Goal: Communication & Community: Ask a question

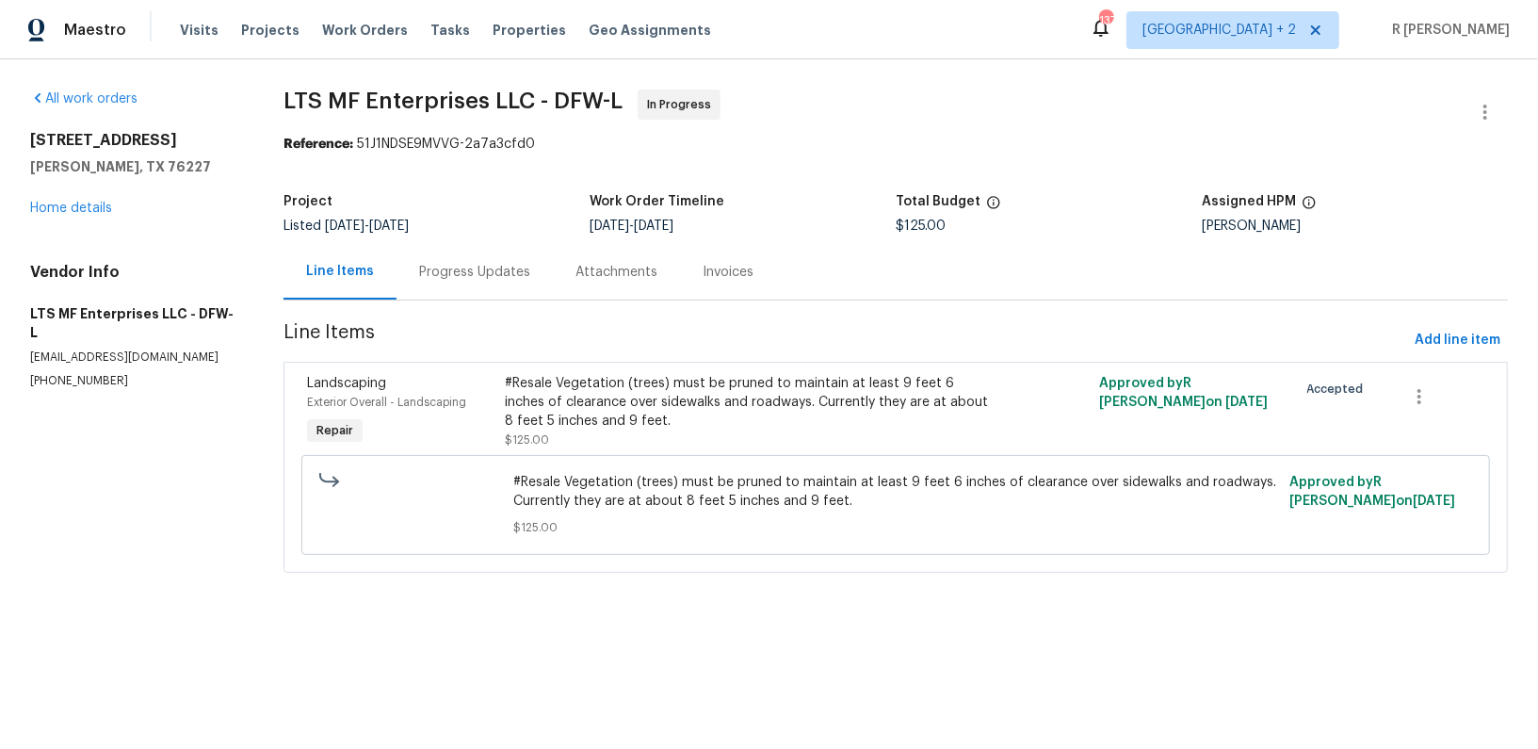
click at [466, 287] on div "Progress Updates" at bounding box center [475, 272] width 156 height 56
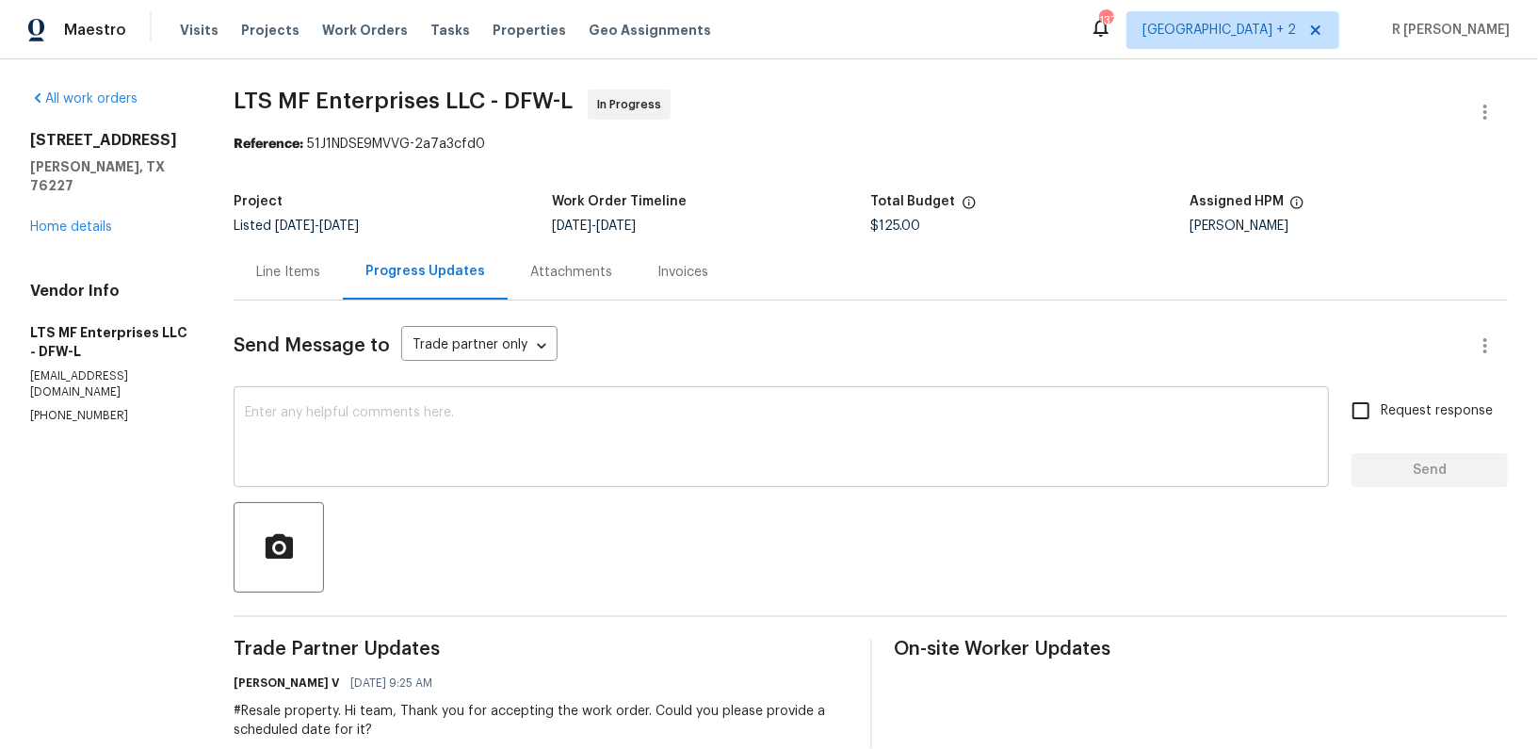
click at [552, 443] on textarea at bounding box center [781, 439] width 1073 height 66
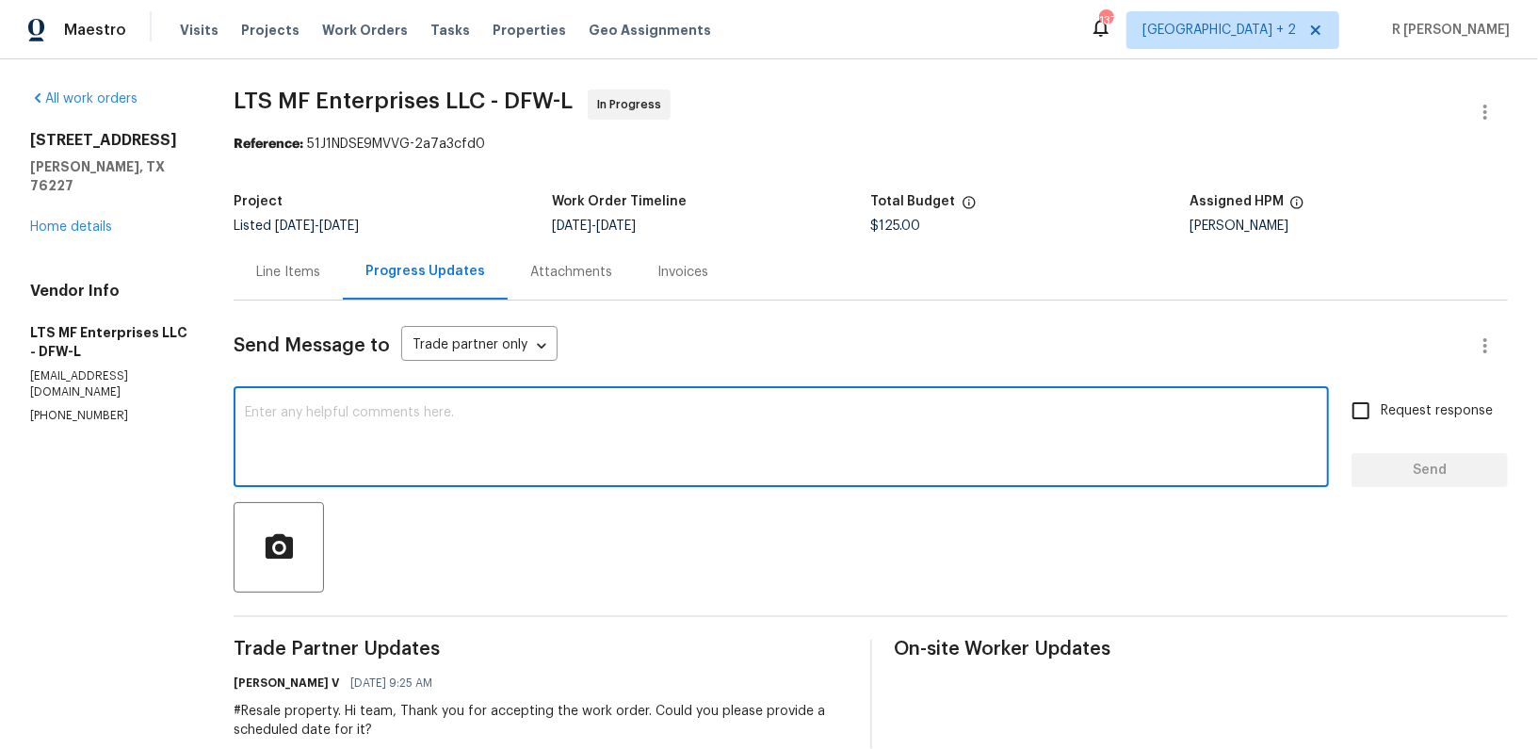
type textarea "v"
paste textarea "Hi Team, can we get a status update on the work order? Thanks!"
type textarea "Hi Team, can we get a status update on the work order? Thanks!"
click at [1406, 478] on span "Send" at bounding box center [1430, 471] width 126 height 24
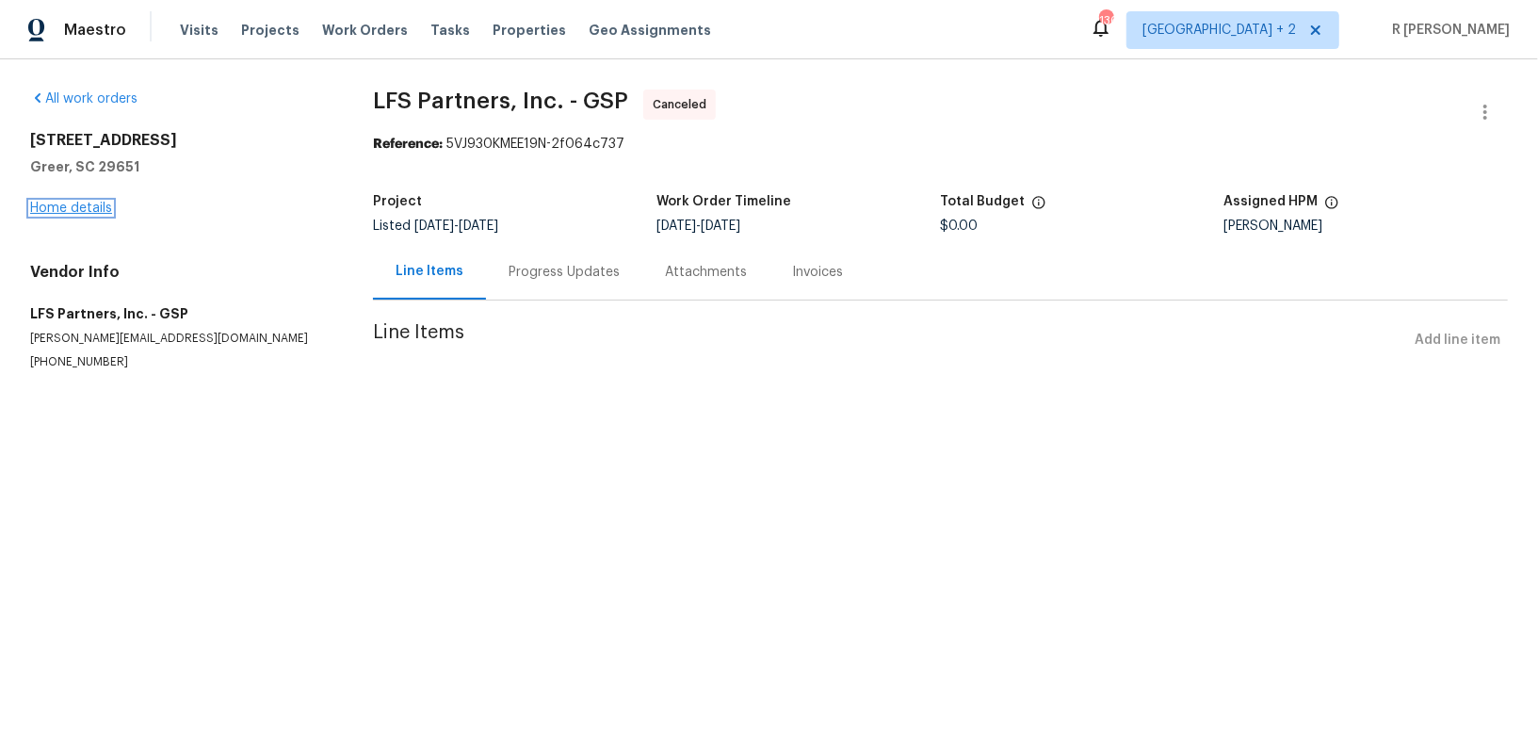
click at [44, 207] on link "Home details" at bounding box center [71, 208] width 82 height 13
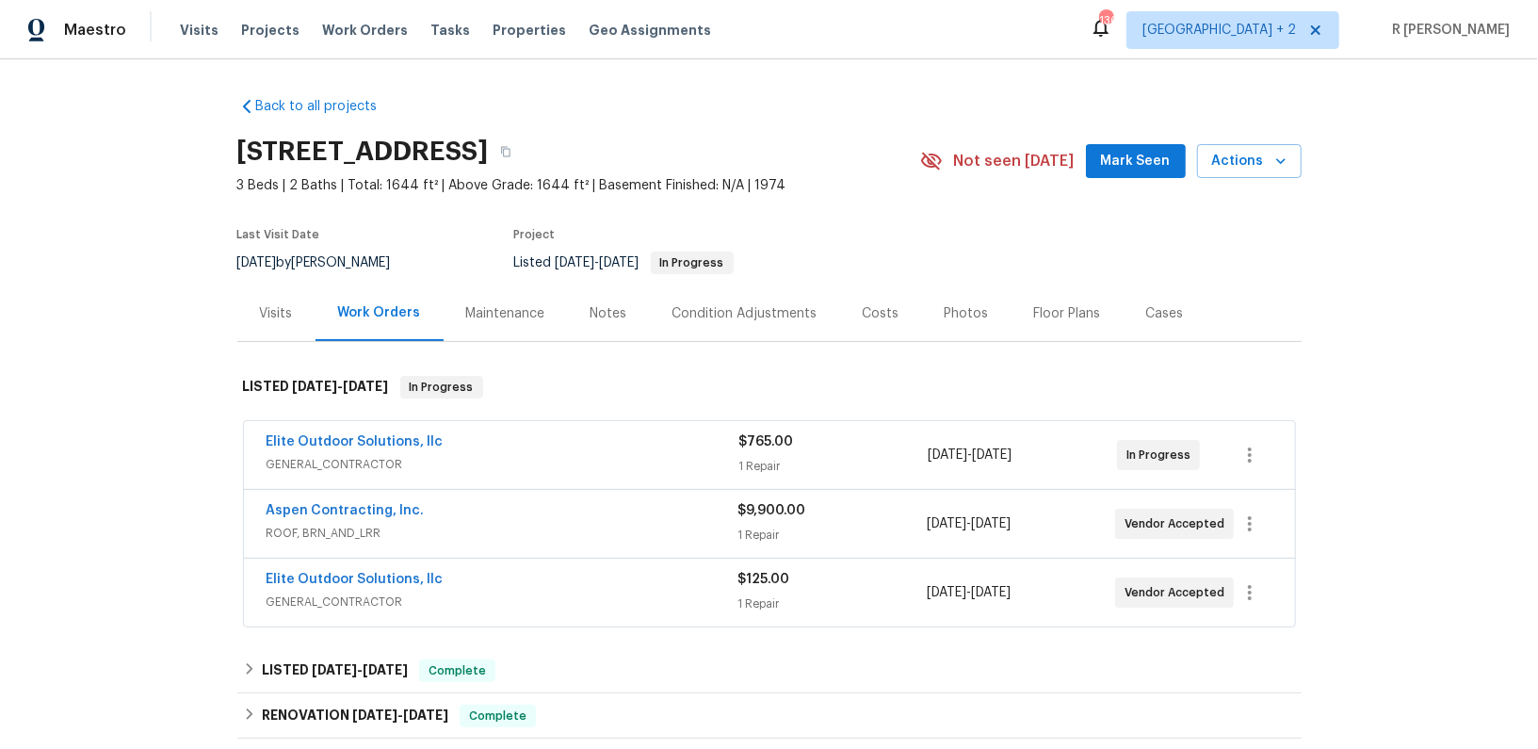
click at [397, 584] on span "Elite Outdoor Solutions, llc" at bounding box center [355, 579] width 177 height 19
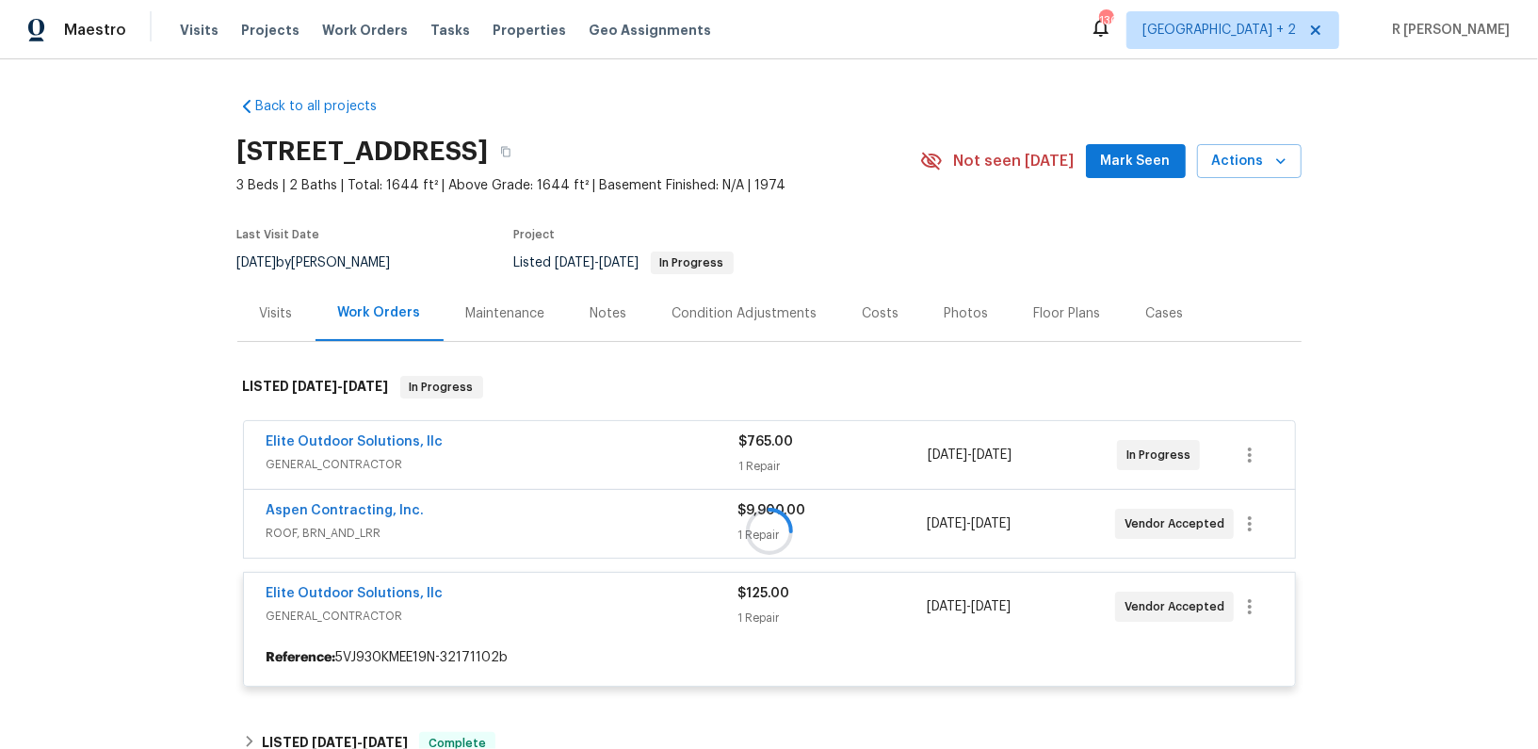
click at [397, 584] on div at bounding box center [769, 531] width 1064 height 349
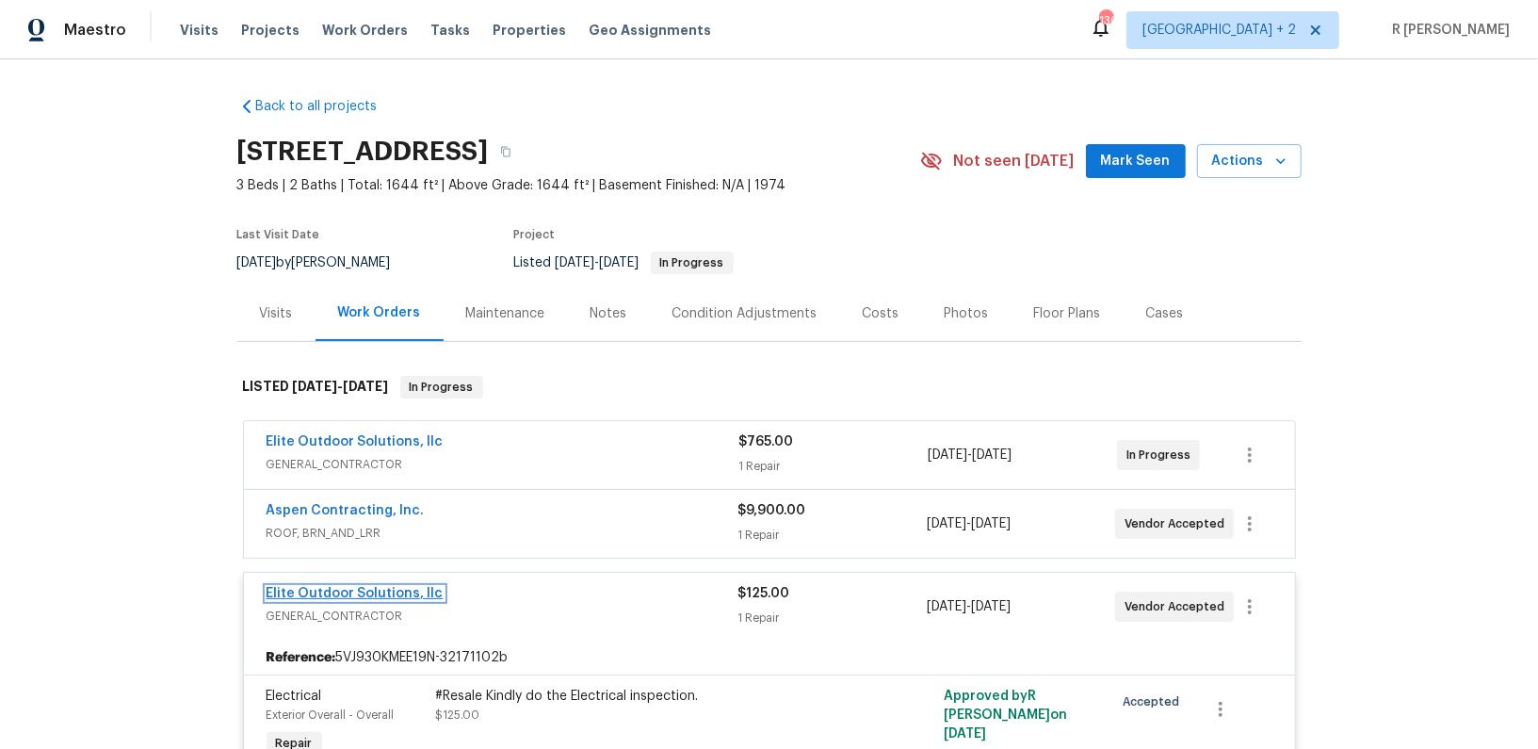
click at [367, 587] on link "Elite Outdoor Solutions, llc" at bounding box center [355, 593] width 177 height 13
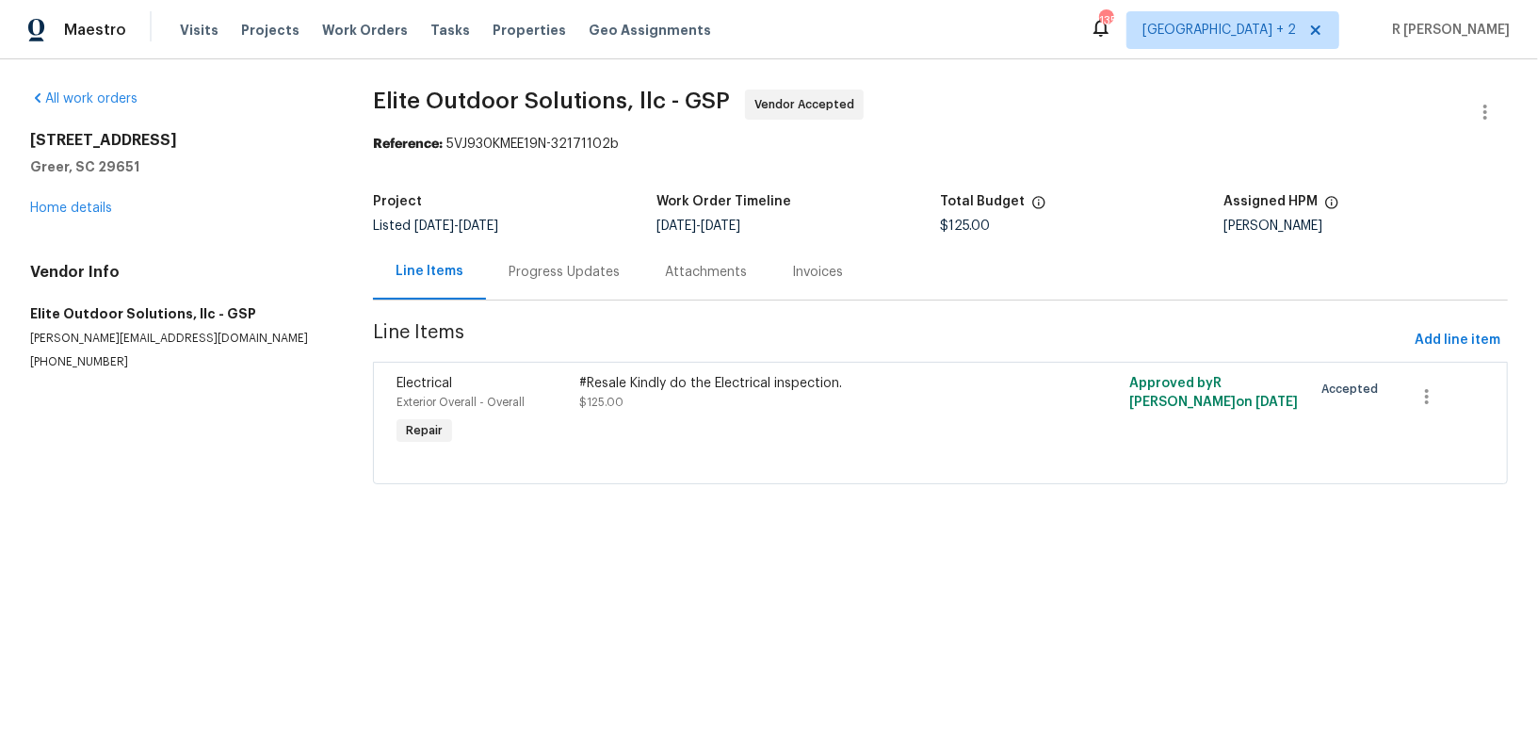
drag, startPoint x: 591, startPoint y: 264, endPoint x: 602, endPoint y: 268, distance: 11.9
click at [596, 264] on div "Progress Updates" at bounding box center [564, 272] width 111 height 19
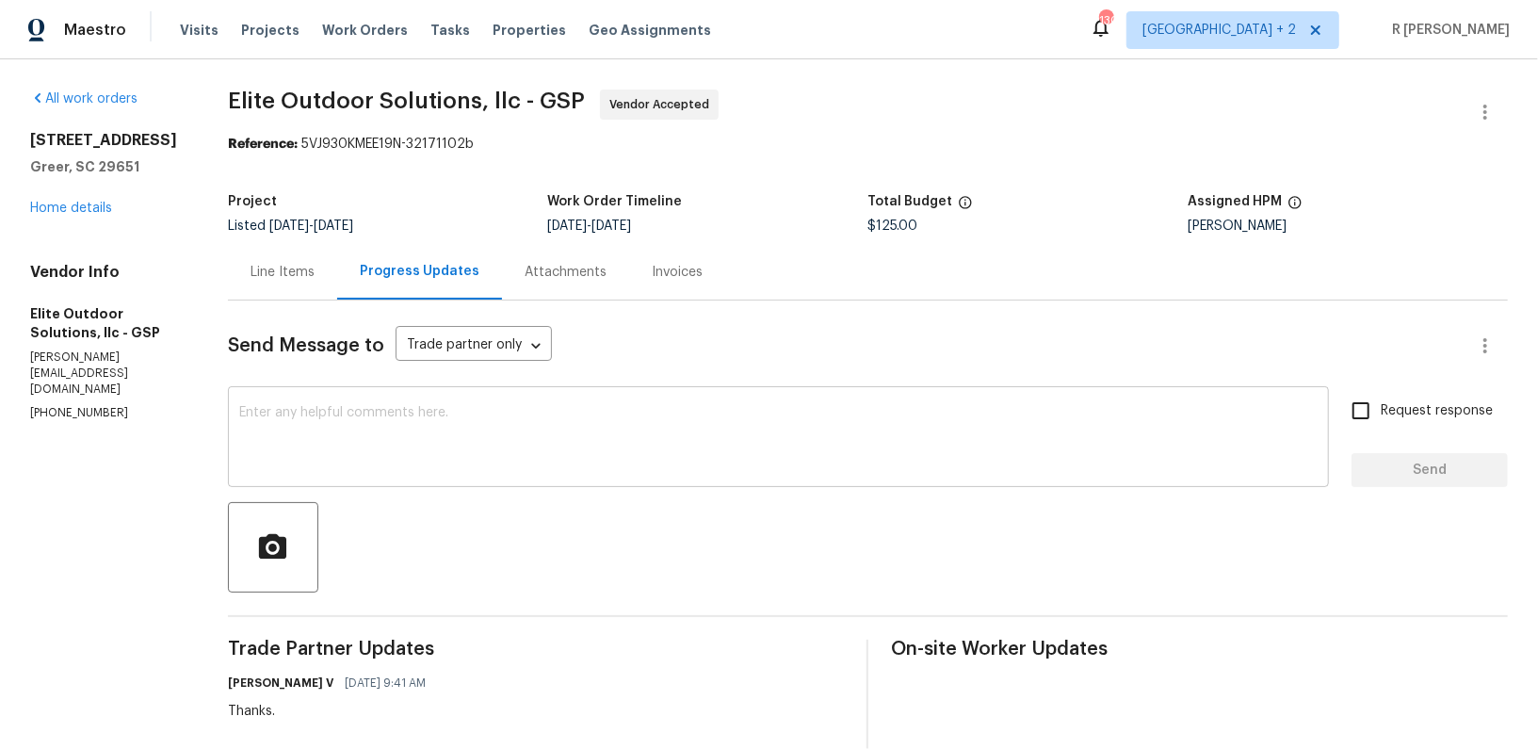
click at [575, 410] on textarea at bounding box center [778, 439] width 1079 height 66
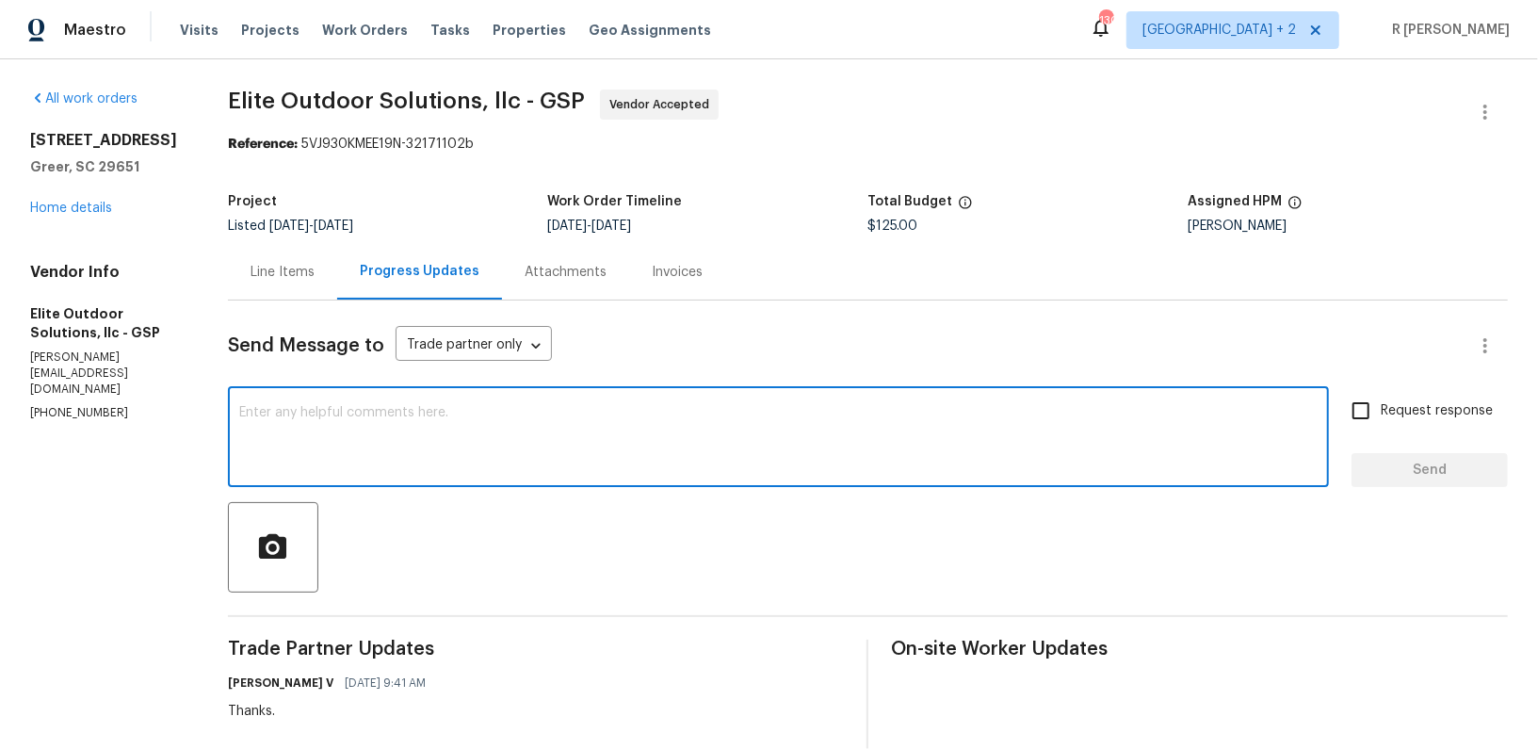
paste textarea "Hi Team, can we get a status update on the work order? Thanks!"
type textarea "Hi Team, can we get a status update on the work order? Thanks!"
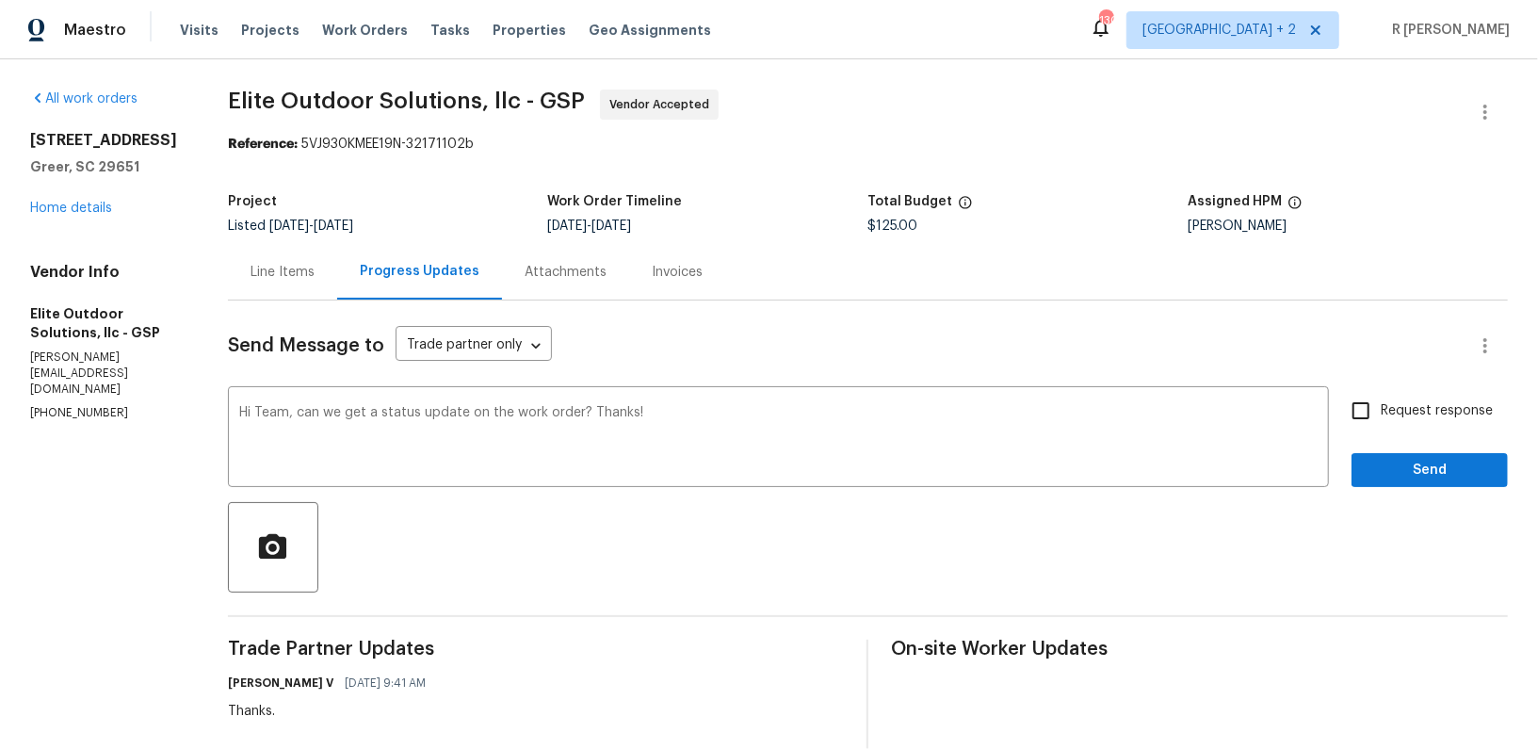
click at [1407, 407] on span "Request response" at bounding box center [1437, 411] width 112 height 20
click at [1381, 407] on input "Request response" at bounding box center [1361, 411] width 40 height 40
checkbox input "true"
drag, startPoint x: 1387, startPoint y: 466, endPoint x: 1396, endPoint y: 446, distance: 22.4
click at [1389, 456] on button "Send" at bounding box center [1430, 470] width 156 height 35
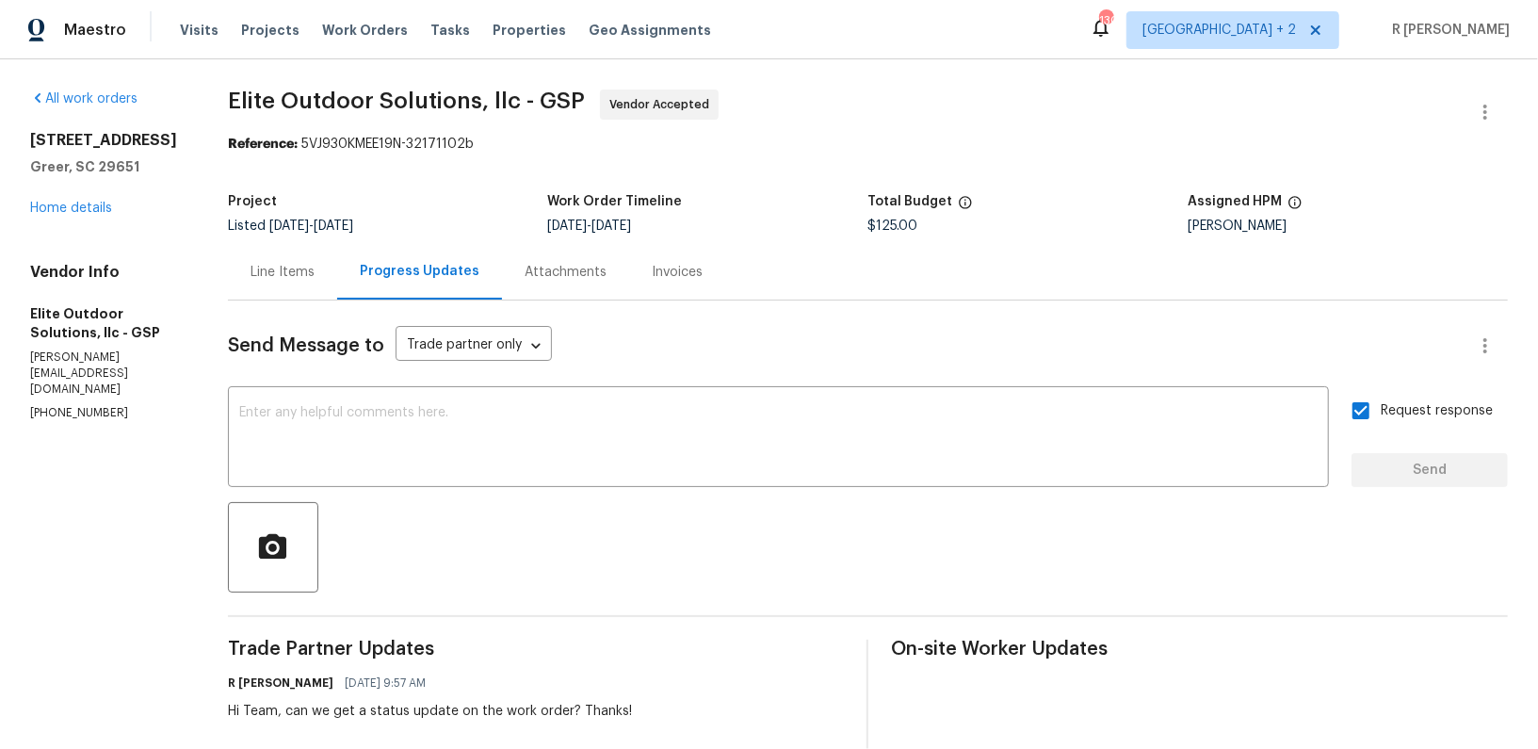
click at [83, 244] on div "All work orders [STREET_ADDRESS] Home details Vendor Info Elite Outdoor Solutio…" at bounding box center [106, 255] width 153 height 333
click at [82, 215] on link "Home details" at bounding box center [71, 208] width 82 height 13
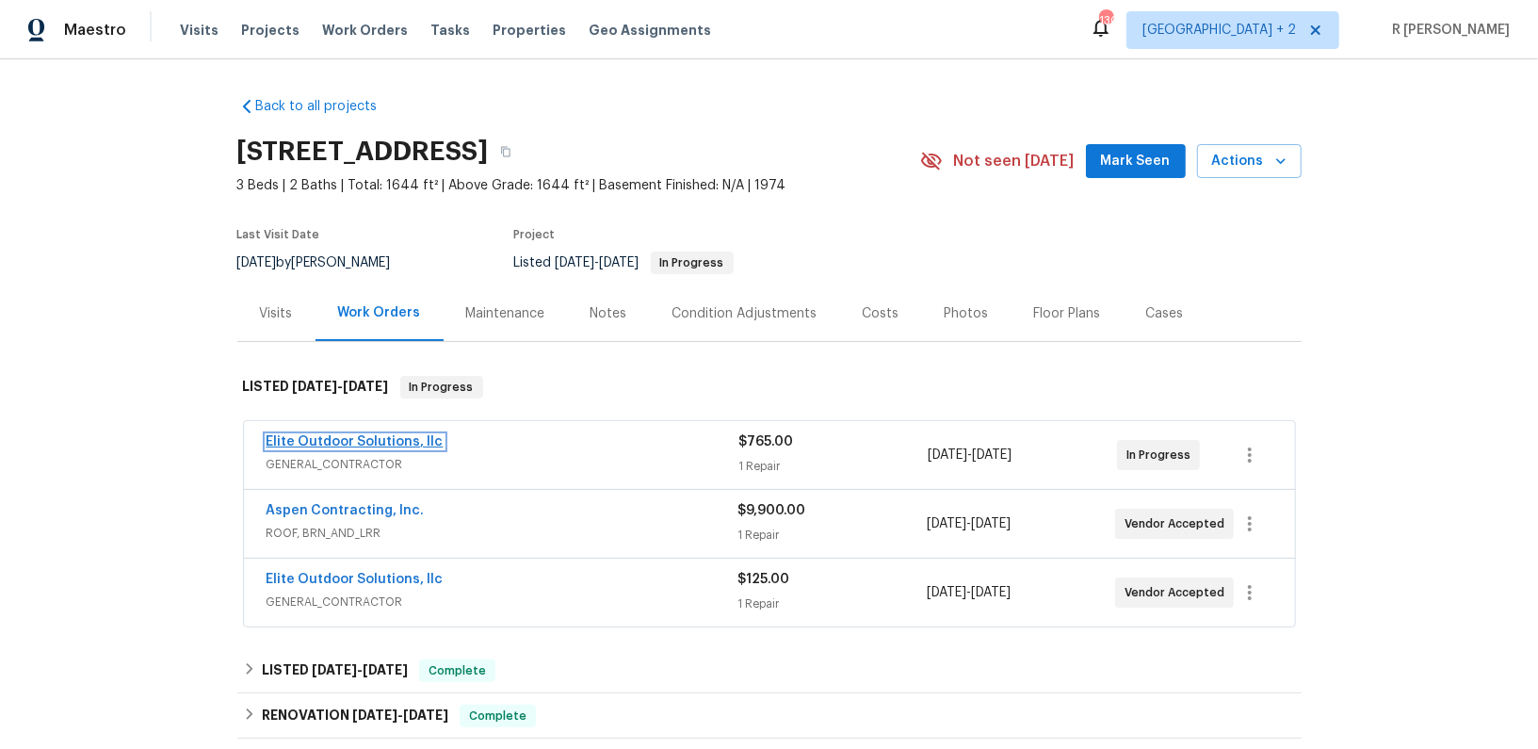
click at [319, 439] on link "Elite Outdoor Solutions, llc" at bounding box center [355, 441] width 177 height 13
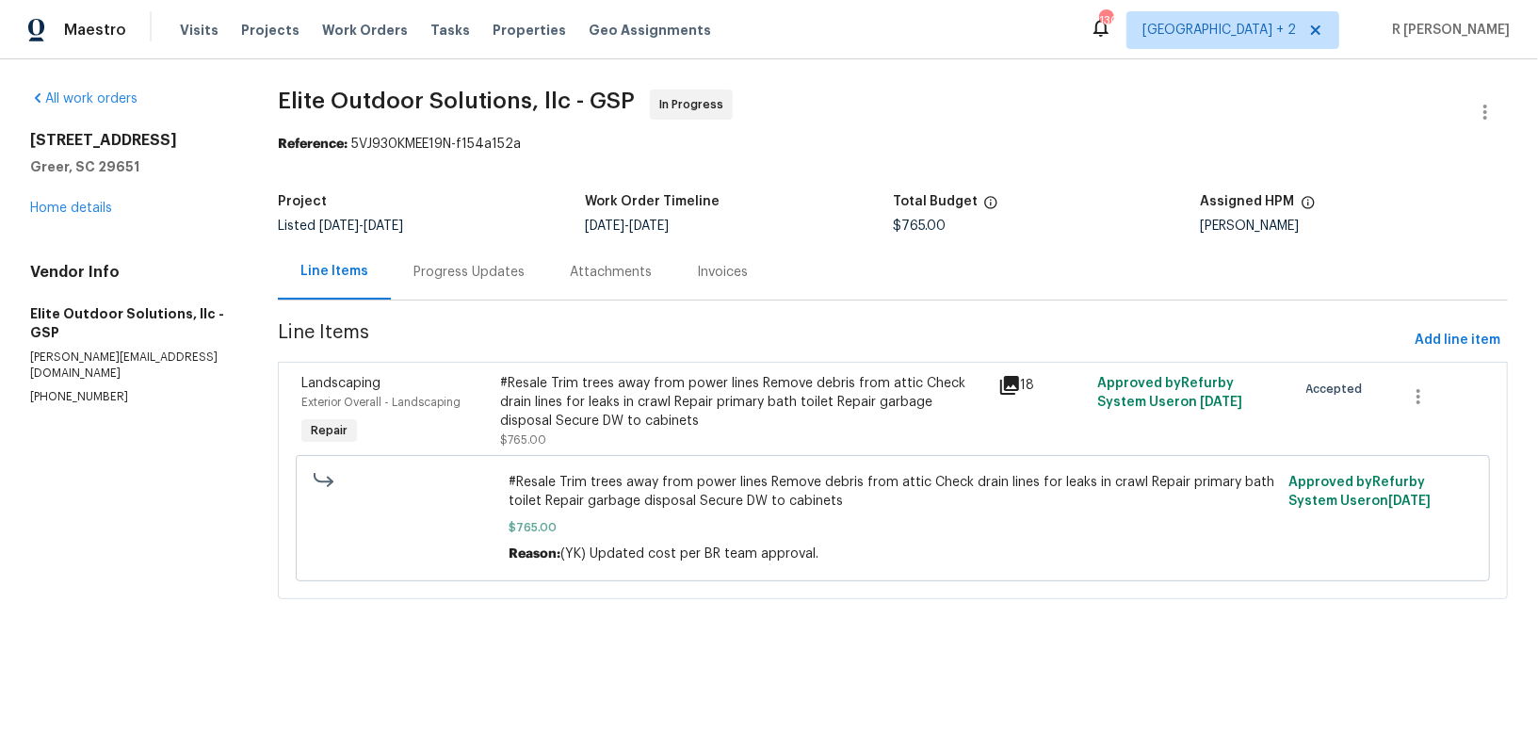
click at [442, 255] on div "Progress Updates" at bounding box center [469, 272] width 156 height 56
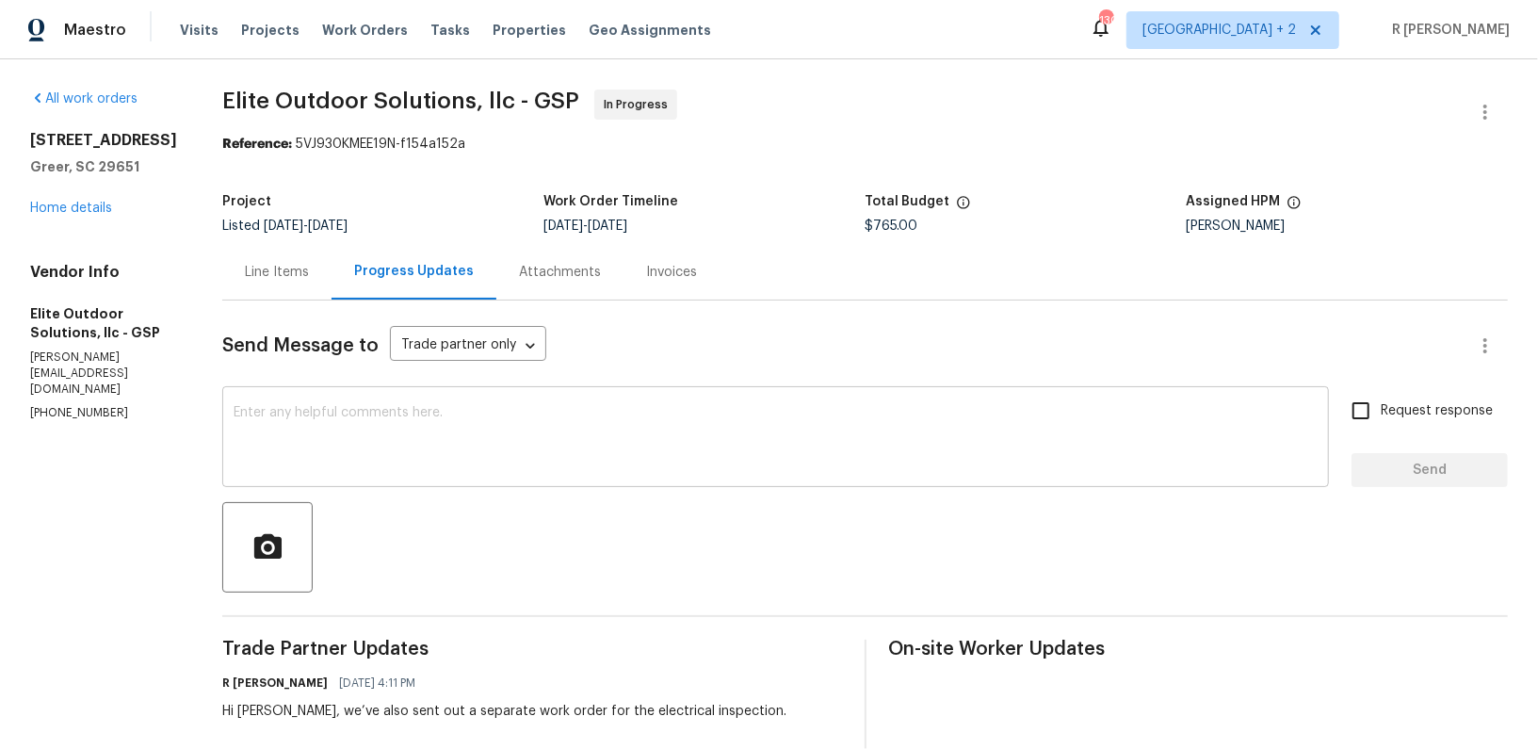
click at [285, 415] on textarea at bounding box center [776, 439] width 1084 height 66
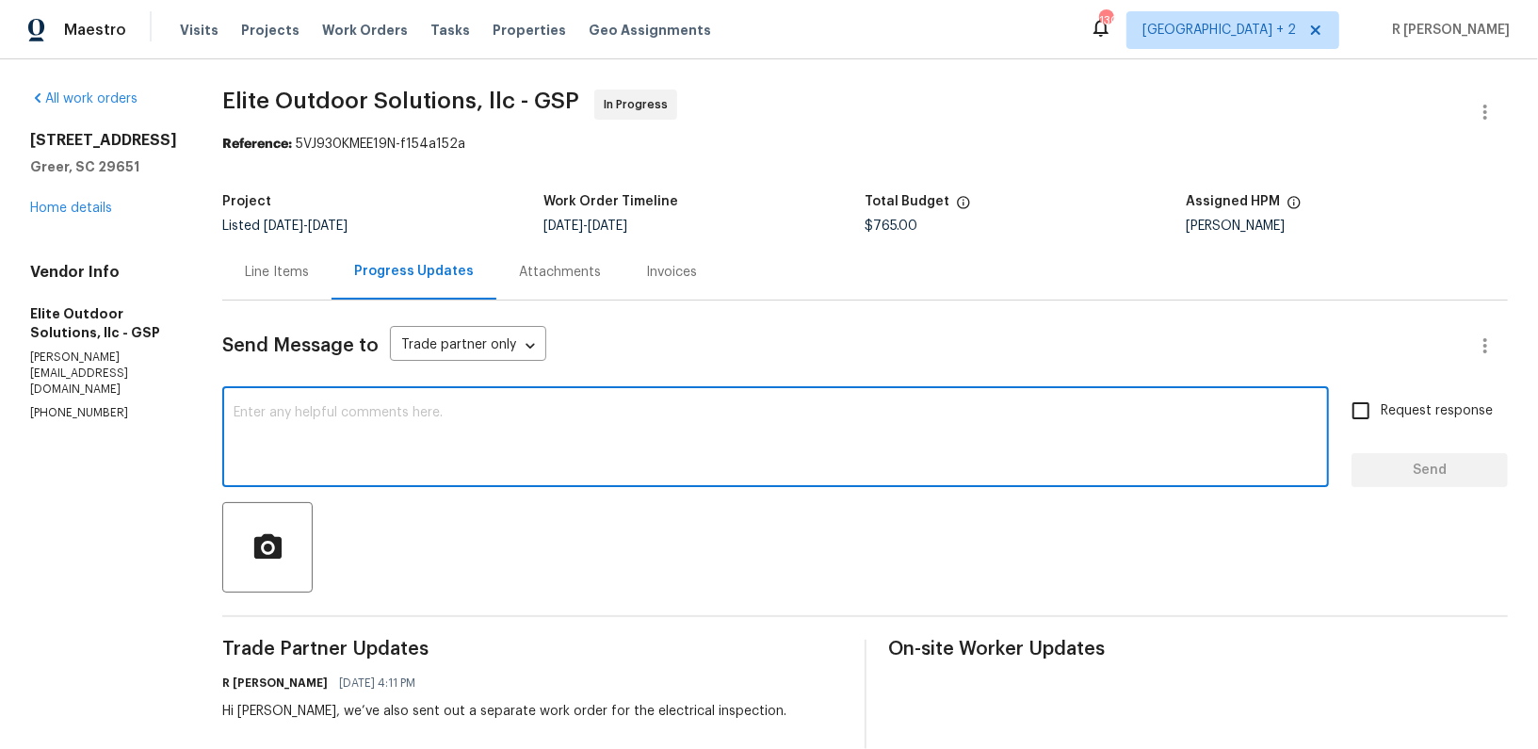
paste textarea "Hi Team, can we get a status update on the work order? Thanks!"
type textarea "Hi Team, can we get a status update on the work order? Thanks!"
click at [1437, 467] on span "Send" at bounding box center [1430, 471] width 126 height 24
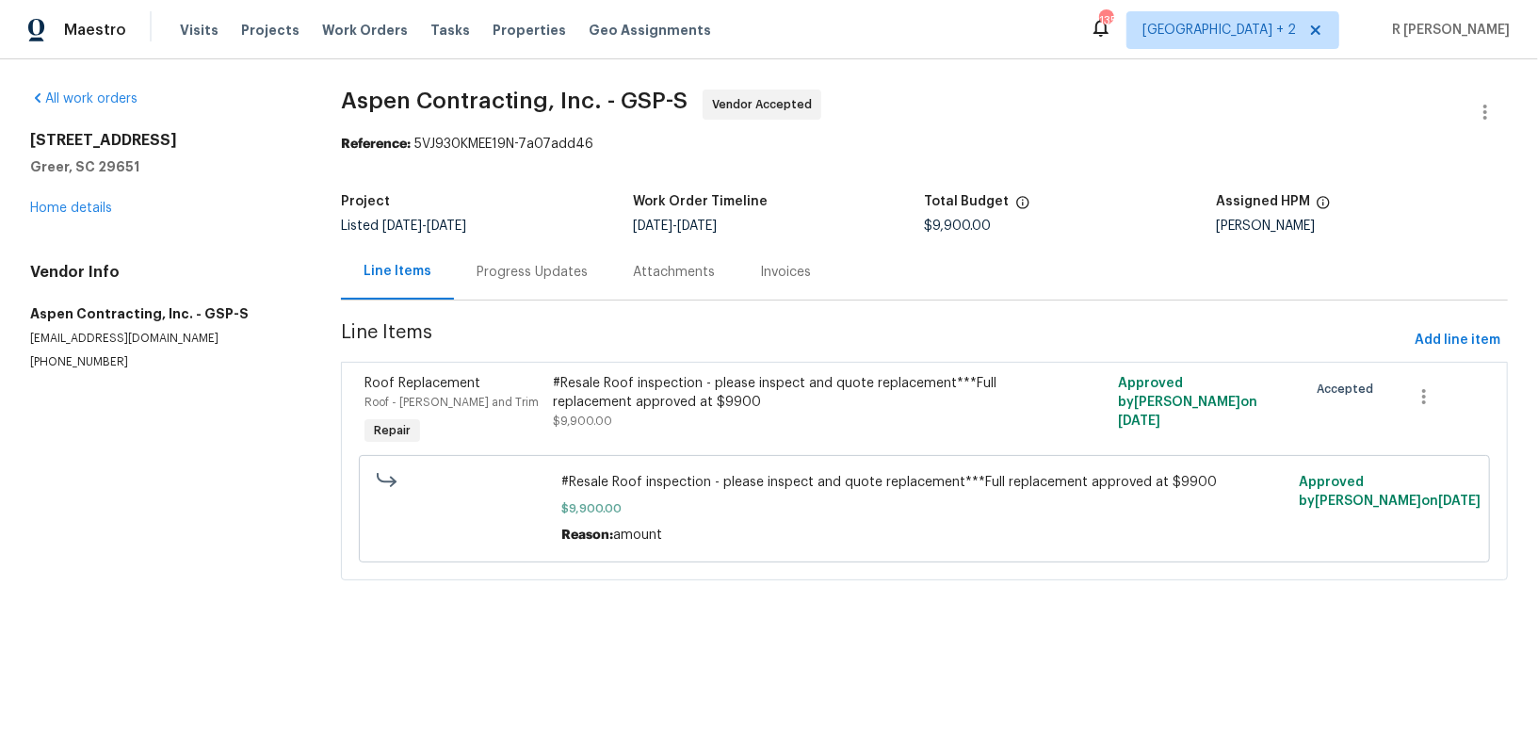
click at [554, 284] on div "Progress Updates" at bounding box center [532, 272] width 156 height 56
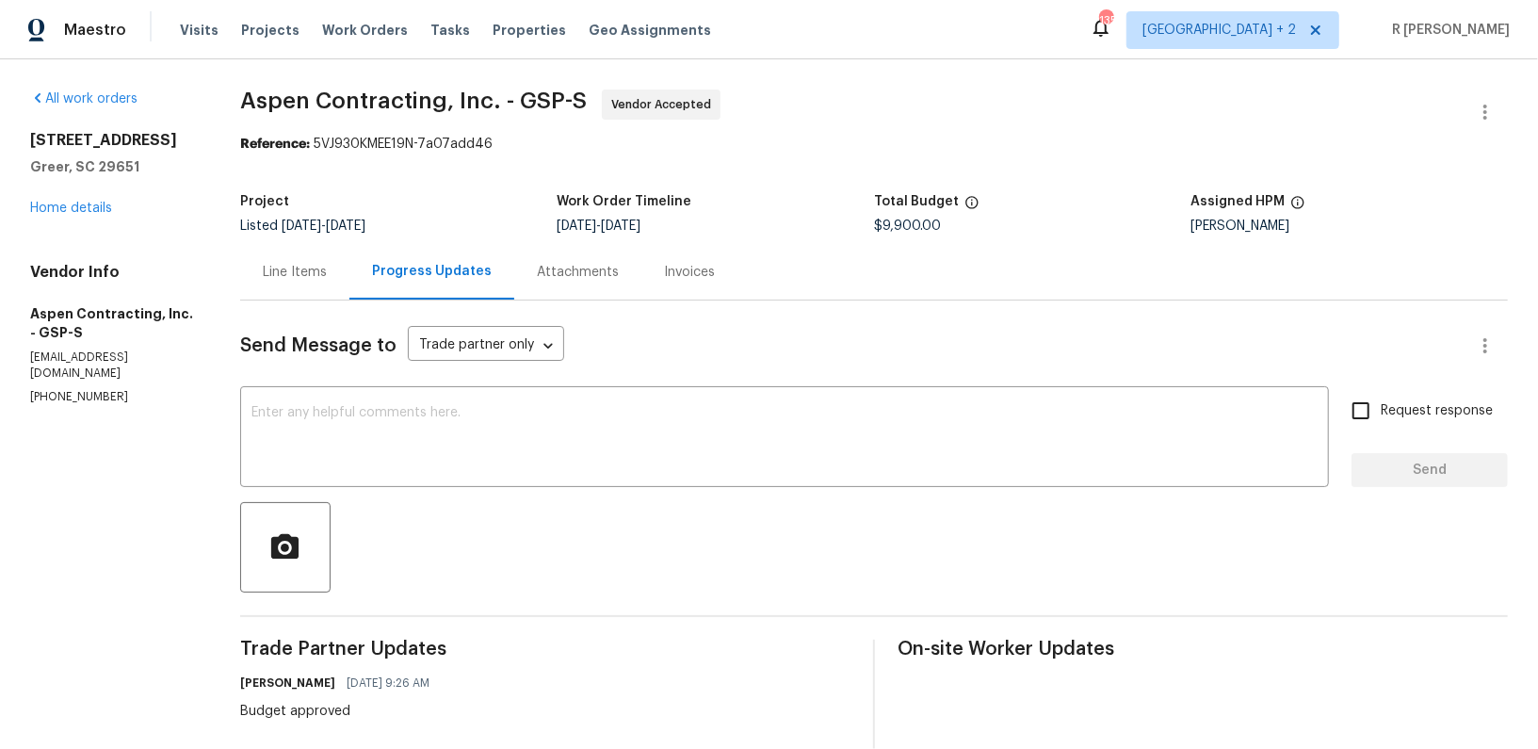
click at [890, 222] on span "$9,900.00" at bounding box center [907, 225] width 67 height 13
click at [925, 252] on div "Line Items Progress Updates Attachments Invoices" at bounding box center [874, 272] width 1268 height 57
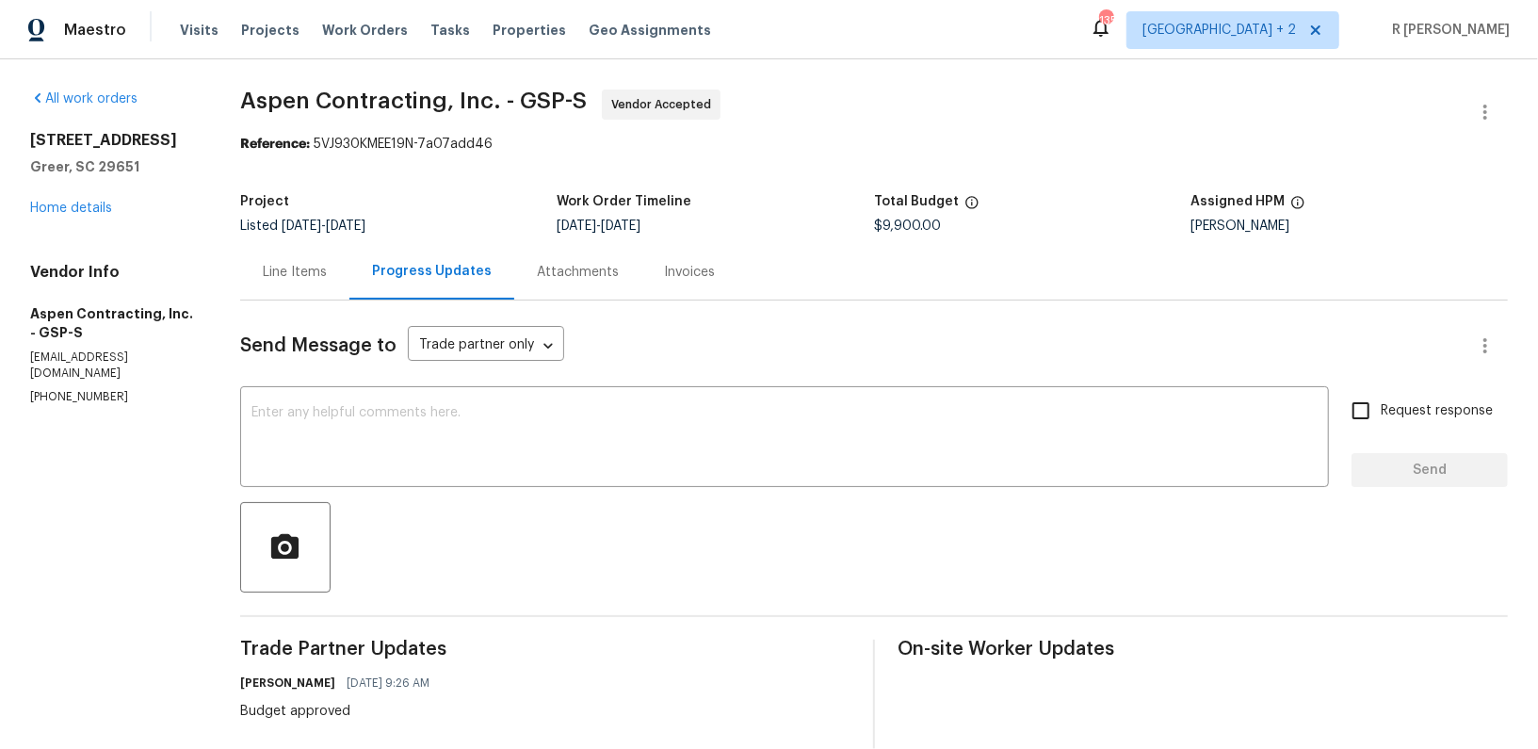
click at [880, 233] on div "Project Listed 9/9/2025 - 9/15/2025 Work Order Timeline 9/9/2025 - 9/12/2025 To…" at bounding box center [874, 214] width 1268 height 60
click at [422, 421] on textarea at bounding box center [784, 439] width 1066 height 66
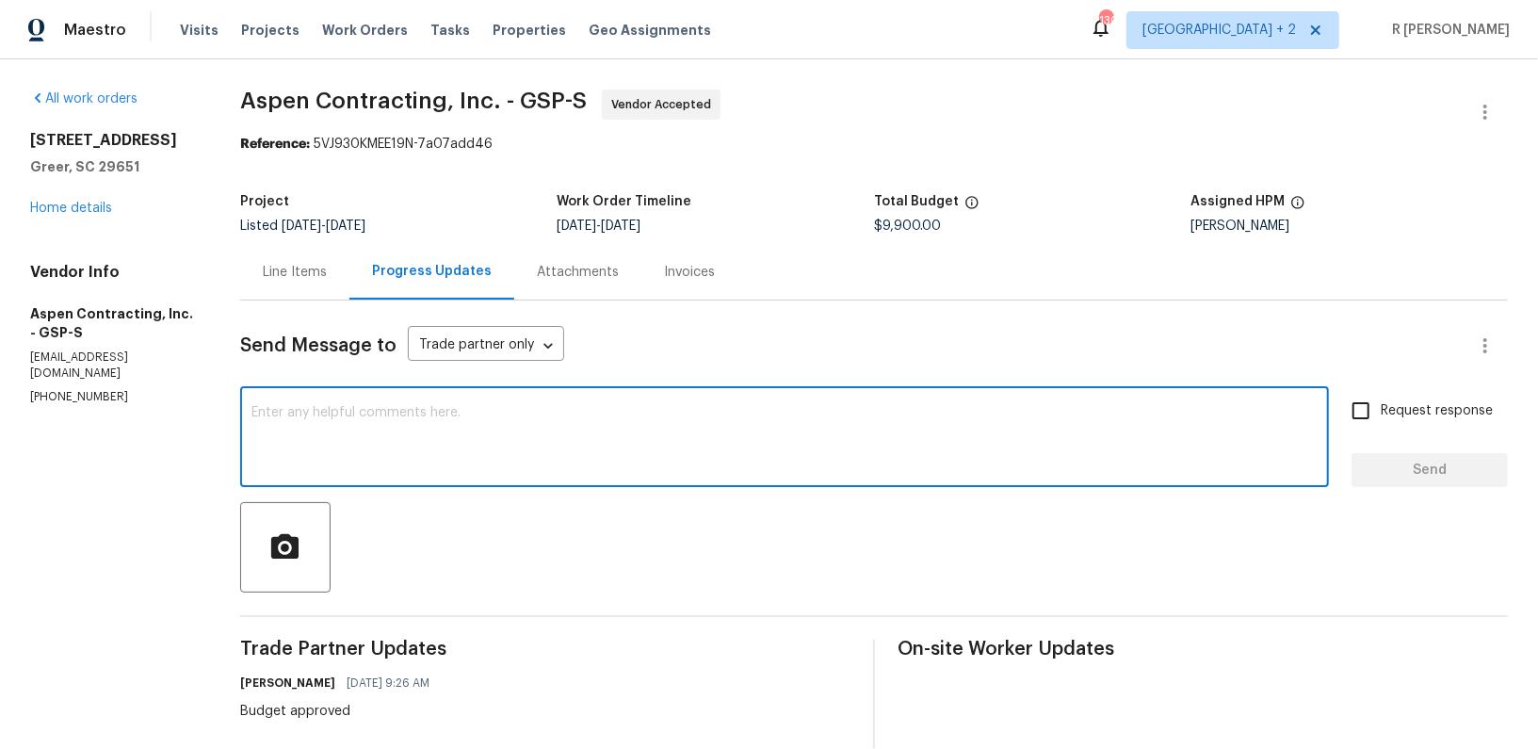
paste textarea "Hi Team, can we get a status update on the work order? Thanks!"
type textarea "Hi Team, can we get a status update on the work order? Thanks!"
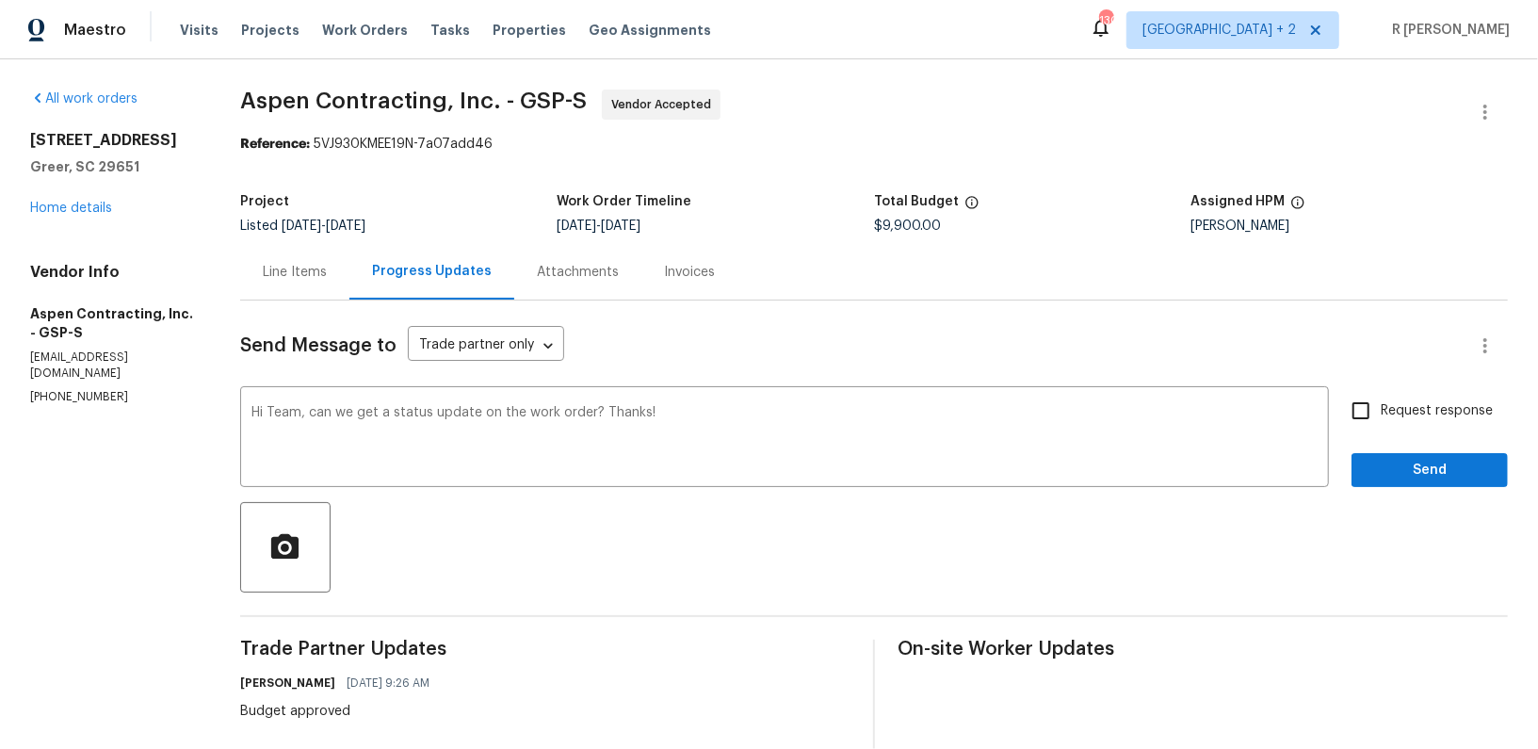
click at [1397, 469] on span "Send" at bounding box center [1430, 471] width 126 height 24
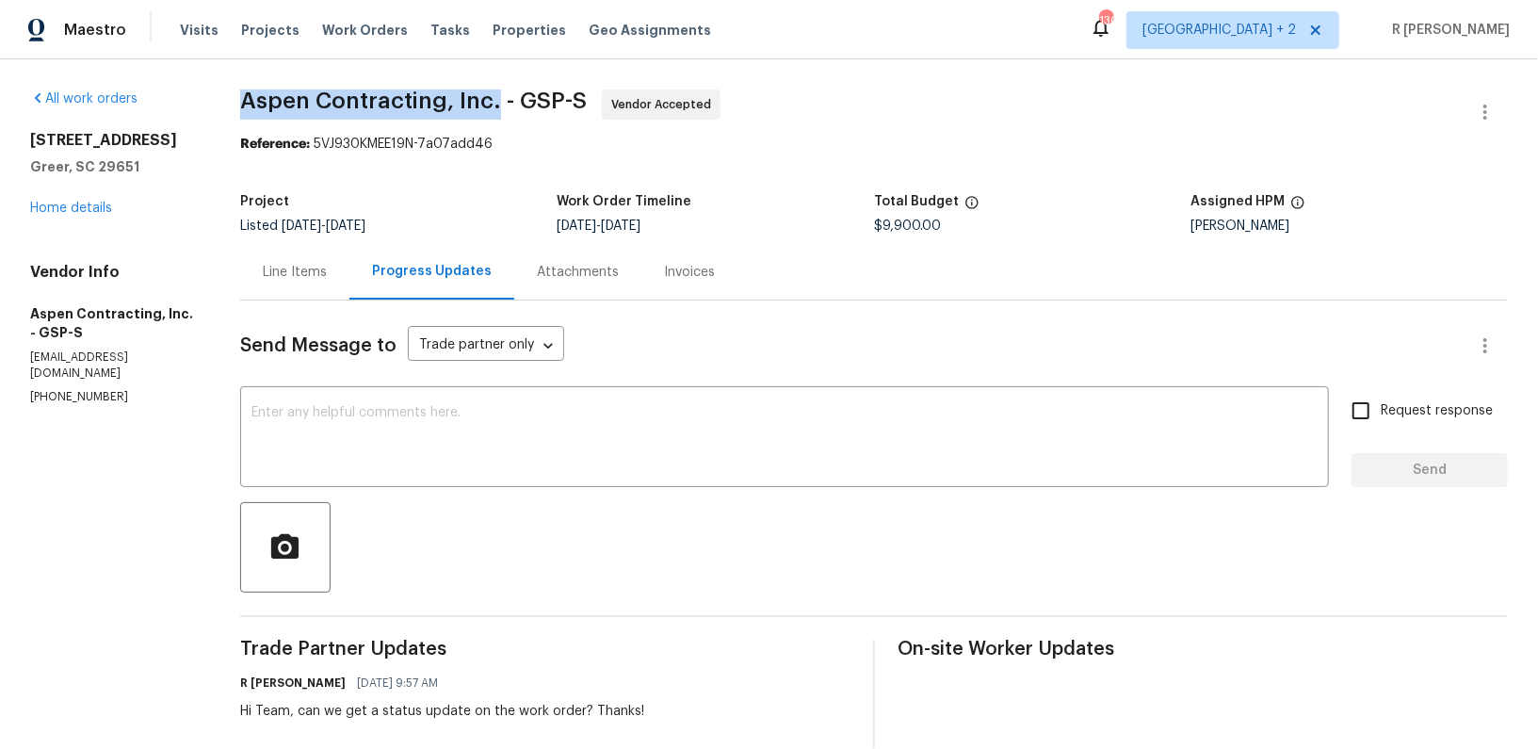
drag, startPoint x: 487, startPoint y: 105, endPoint x: 244, endPoint y: 87, distance: 243.7
copy span "Aspen Contracting, Inc."
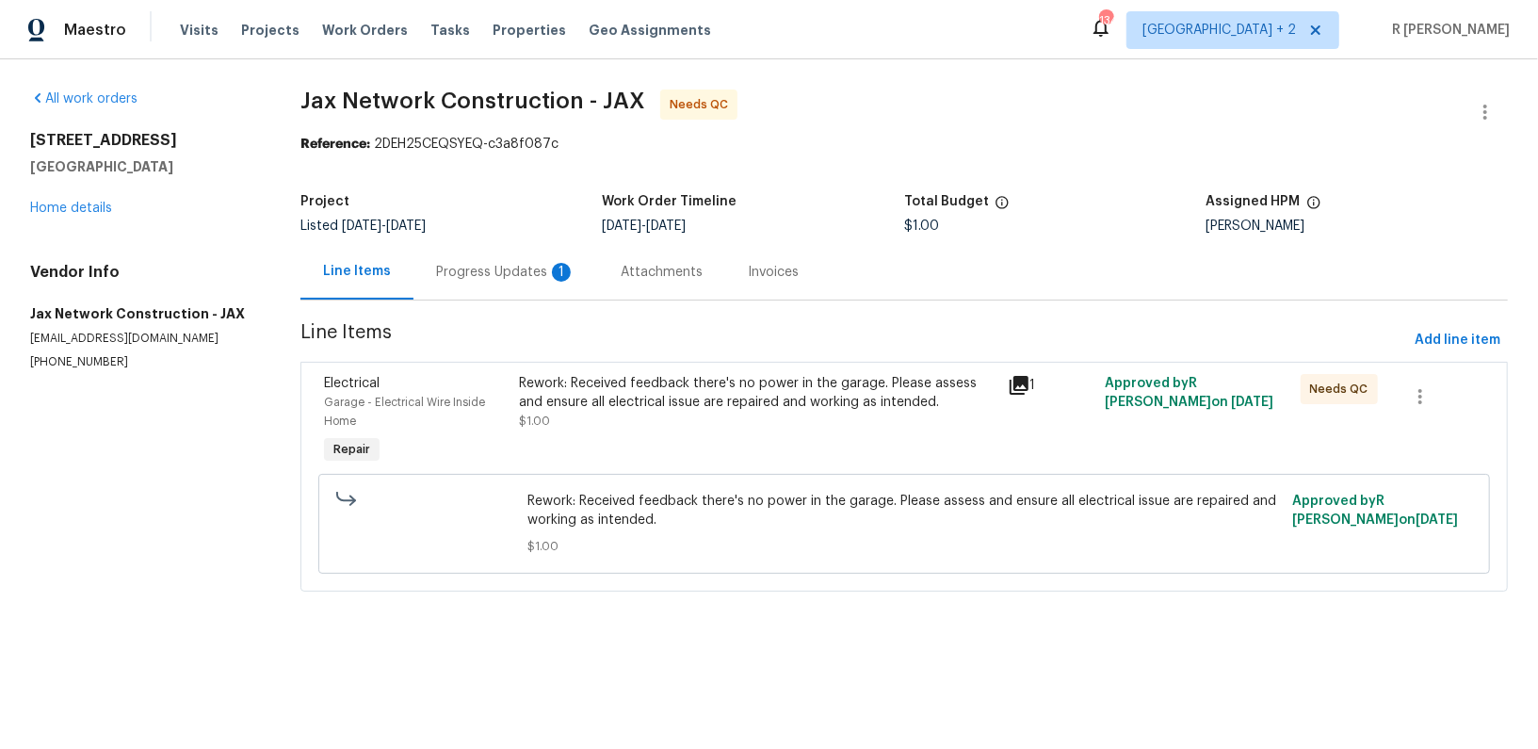
click at [503, 255] on div "Progress Updates 1" at bounding box center [506, 272] width 185 height 56
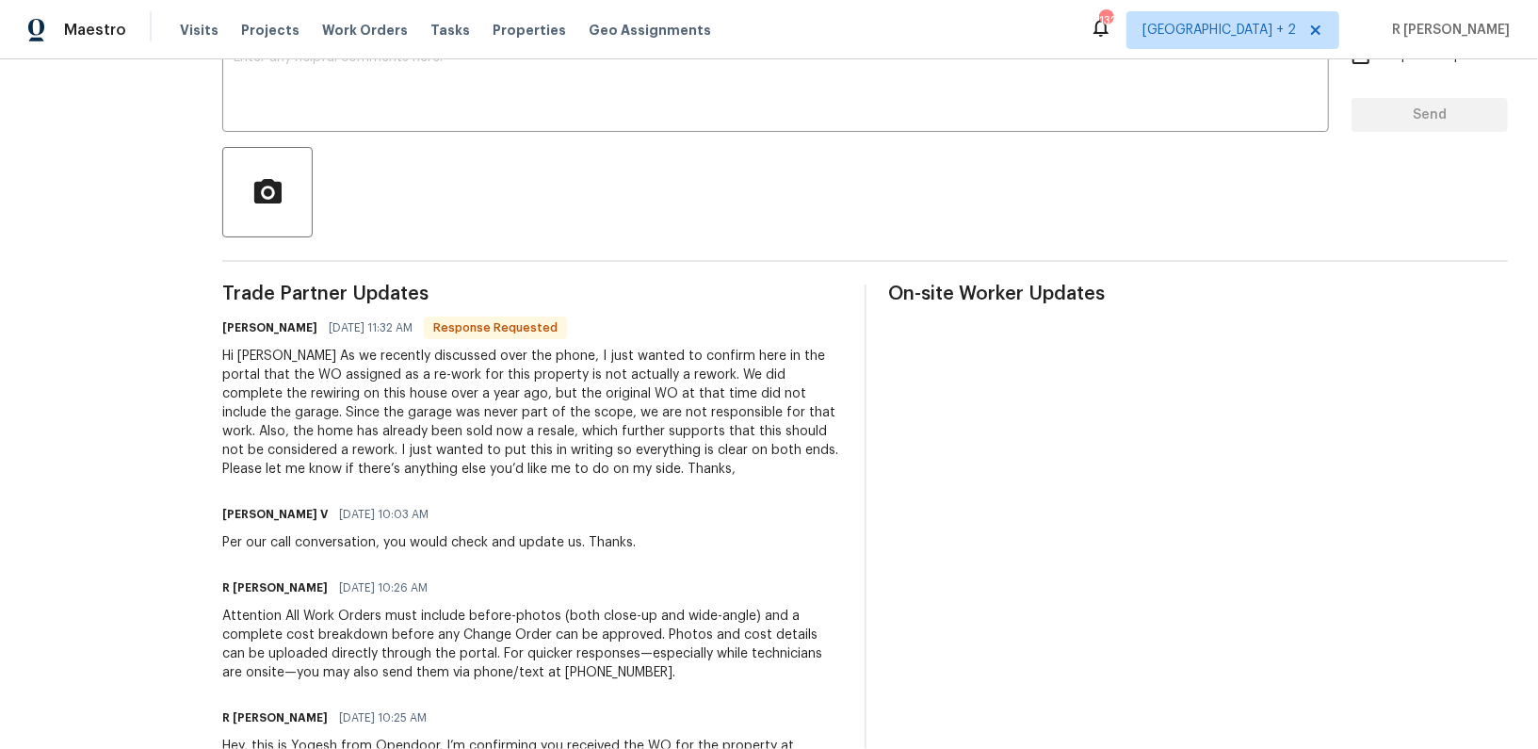
scroll to position [262, 0]
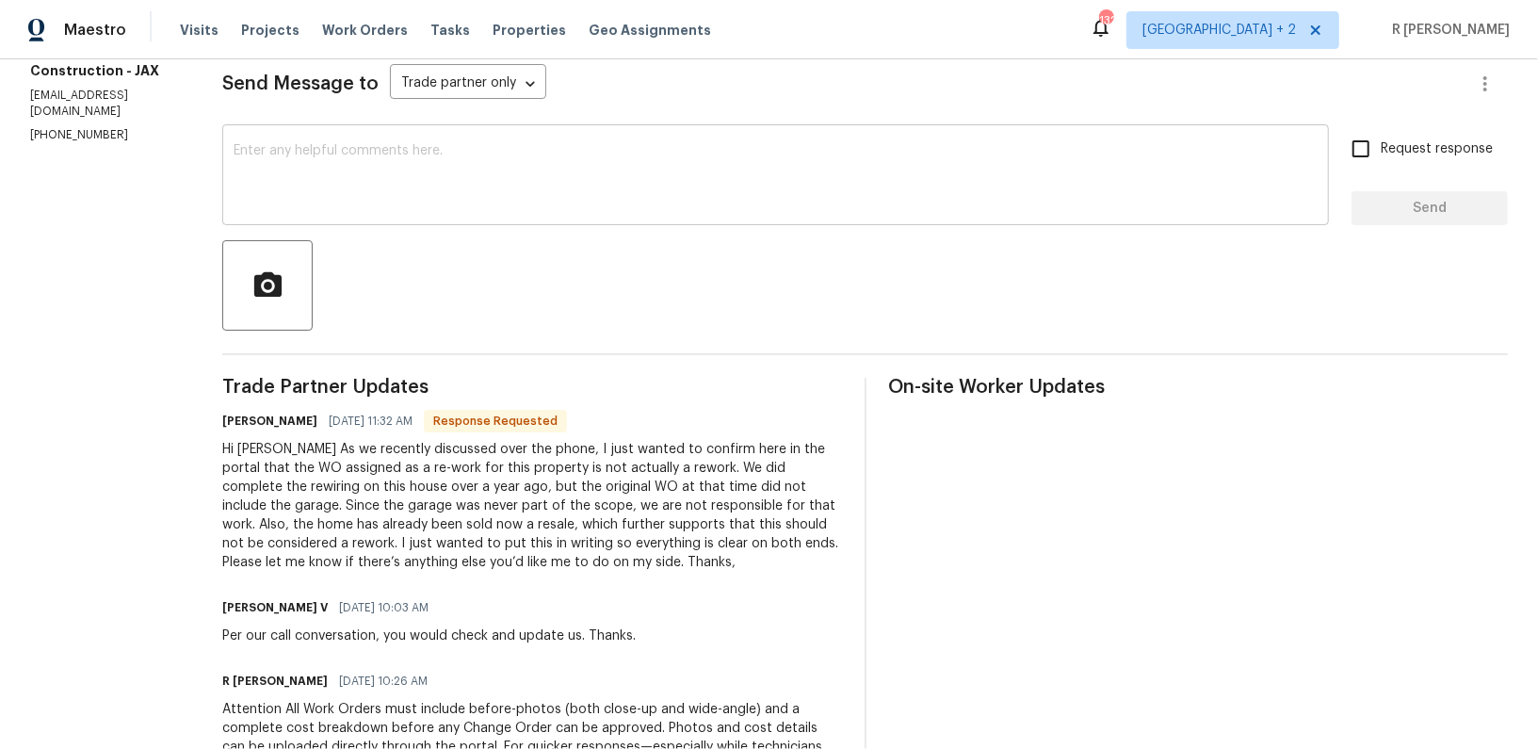
click at [582, 197] on textarea at bounding box center [776, 177] width 1084 height 66
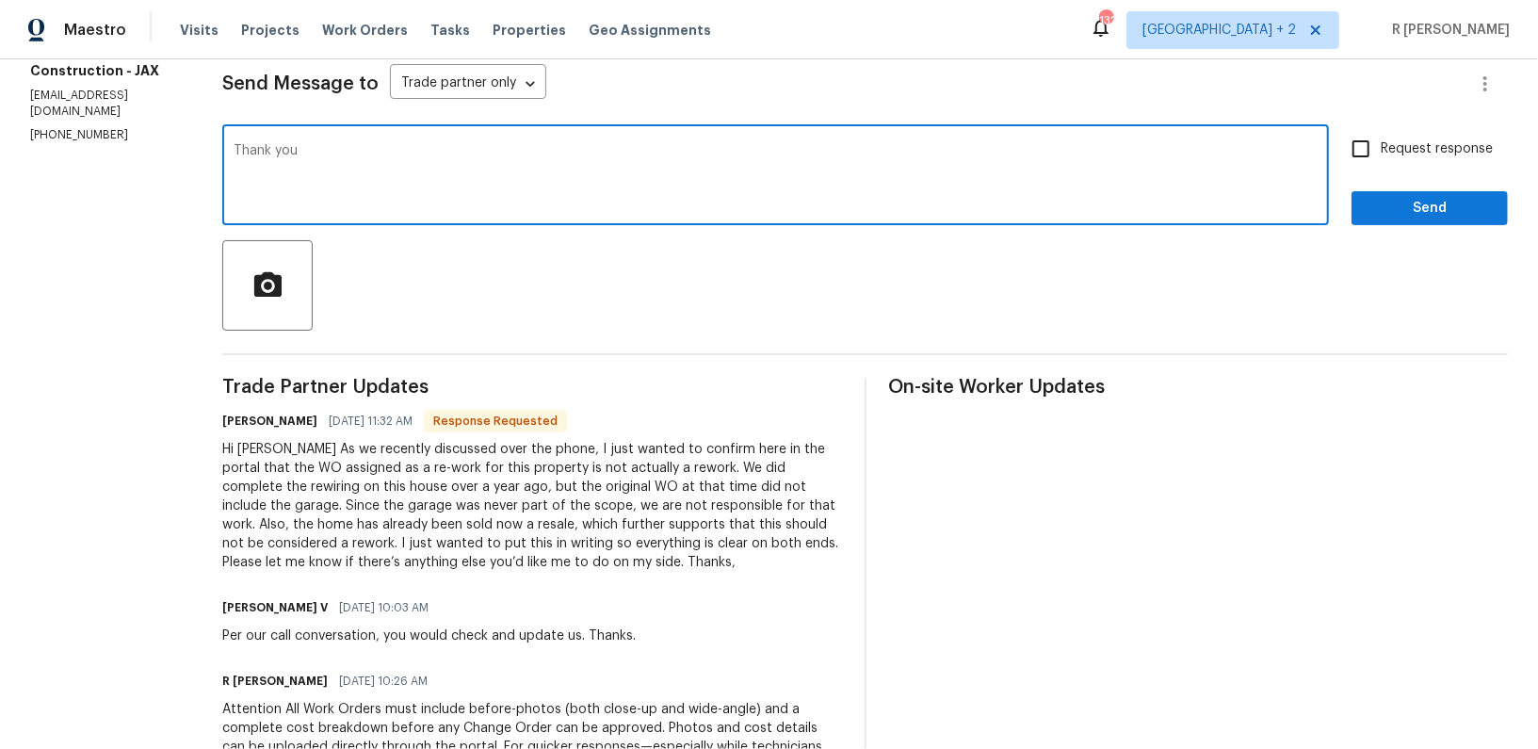
click at [246, 422] on h6 "Eneas Olivares" at bounding box center [269, 421] width 95 height 19
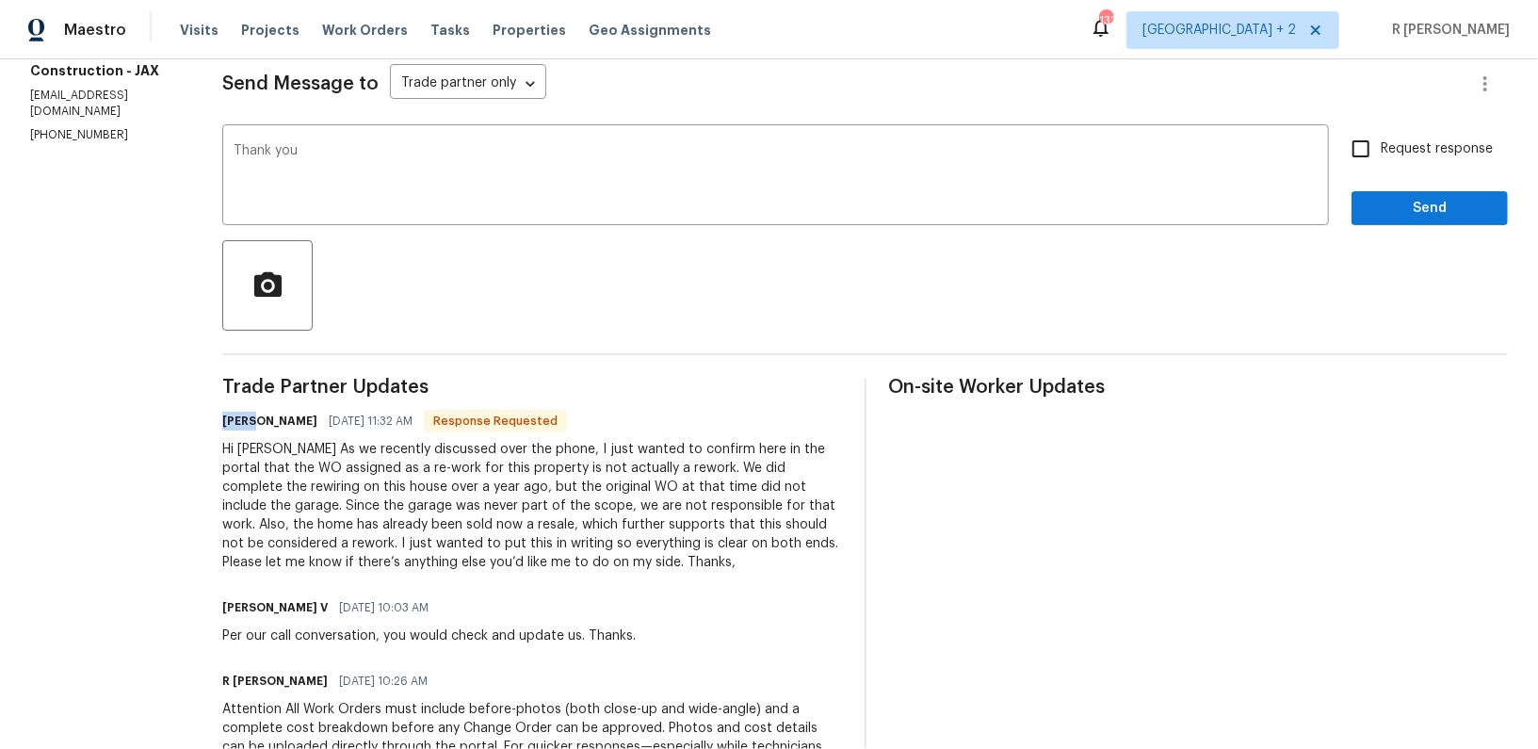
click at [246, 422] on h6 "Eneas Olivares" at bounding box center [269, 421] width 95 height 19
copy h6 "Eneas"
click at [417, 157] on textarea "Thank you" at bounding box center [776, 177] width 1084 height 66
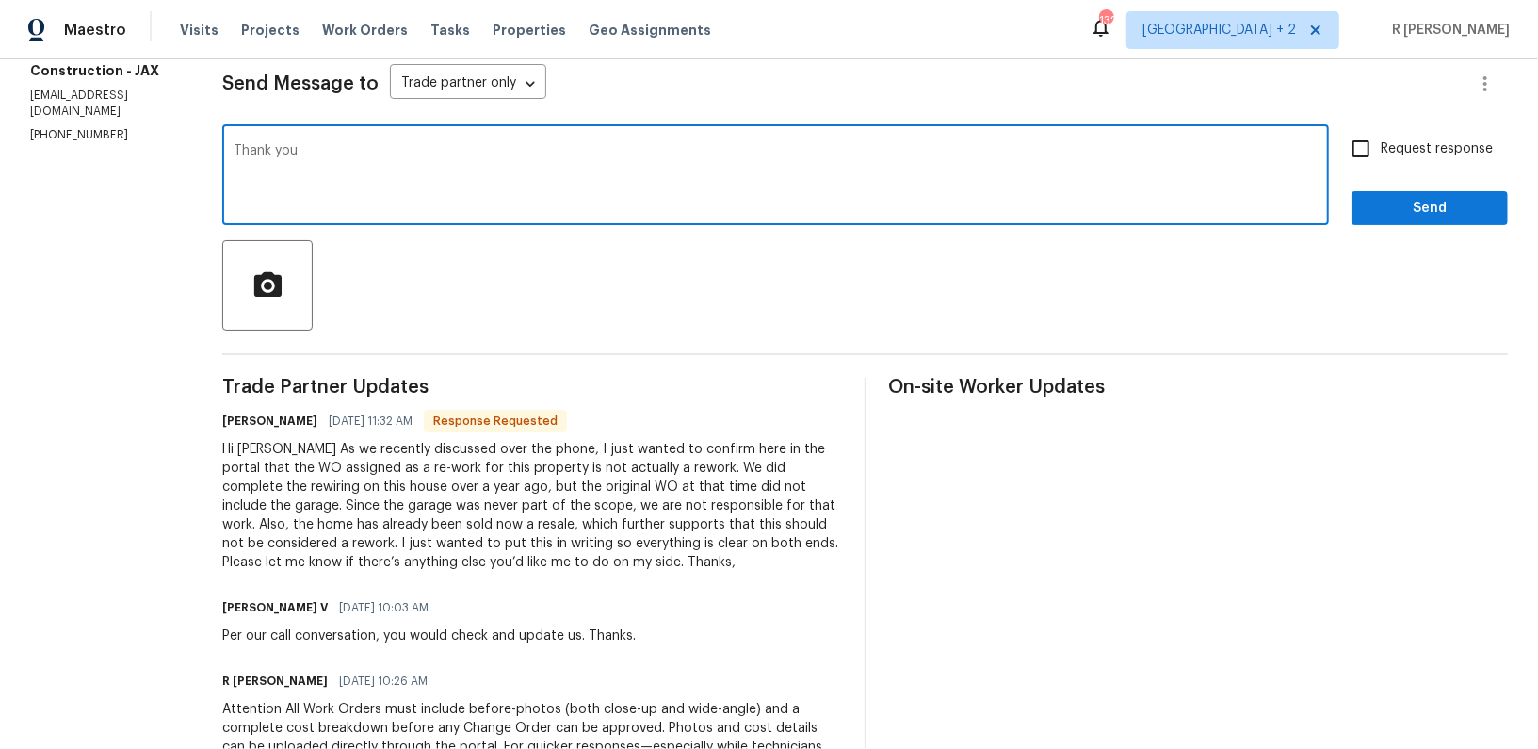
paste textarea "Eneas"
type textarea "Thank you Eneas."
click at [1427, 133] on label "Request response" at bounding box center [1417, 149] width 152 height 40
click at [1381, 133] on input "Request response" at bounding box center [1361, 149] width 40 height 40
checkbox input "true"
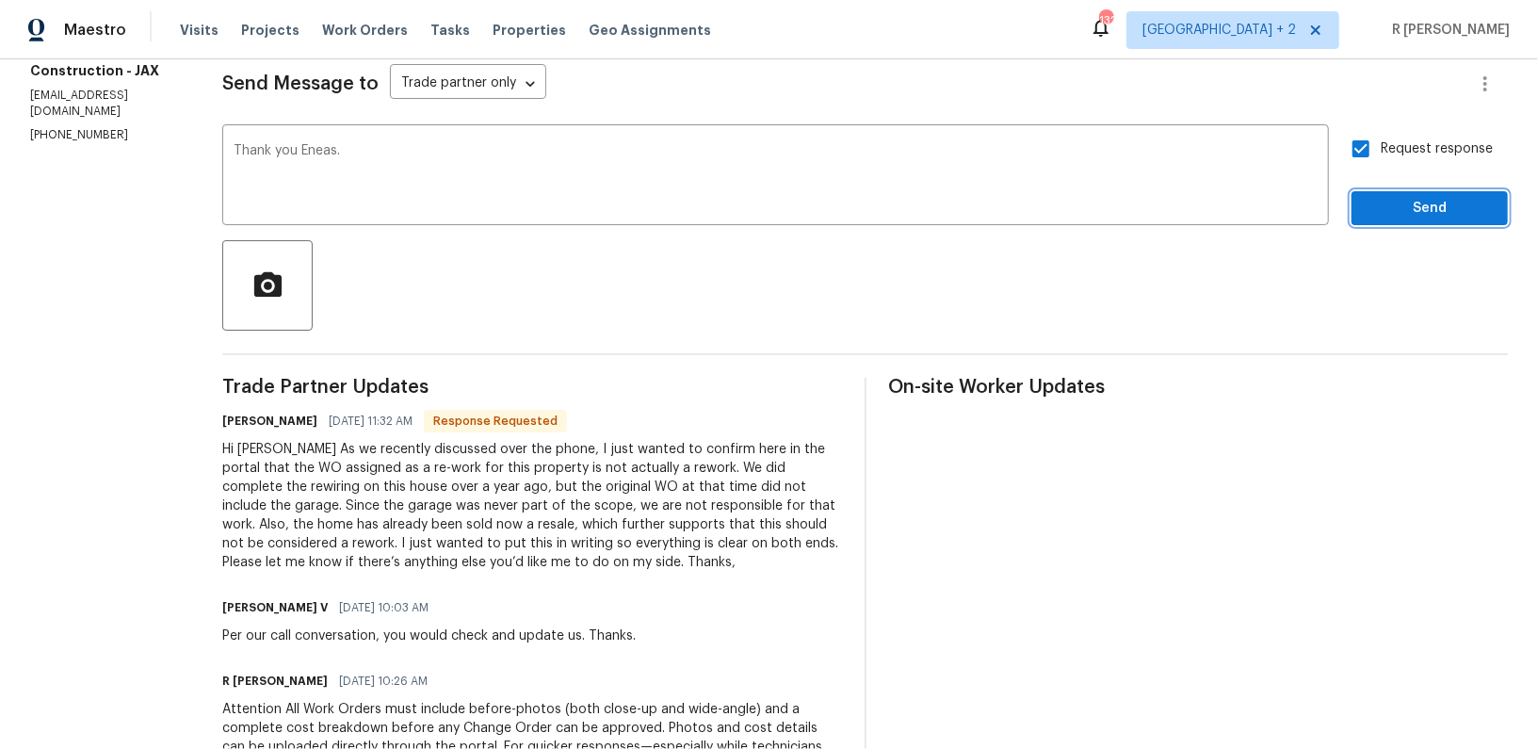
click at [1432, 204] on span "Send" at bounding box center [1430, 209] width 126 height 24
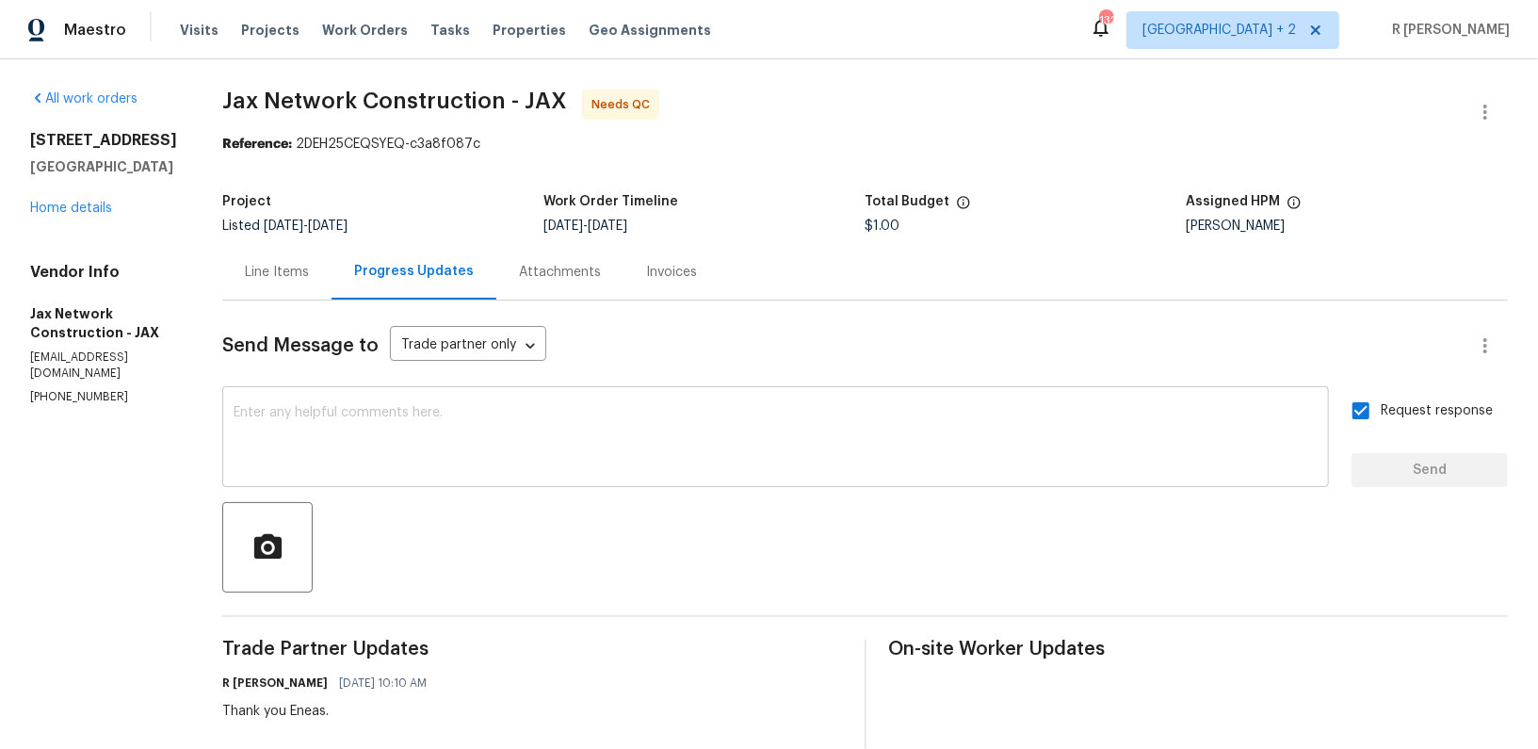
scroll to position [398, 0]
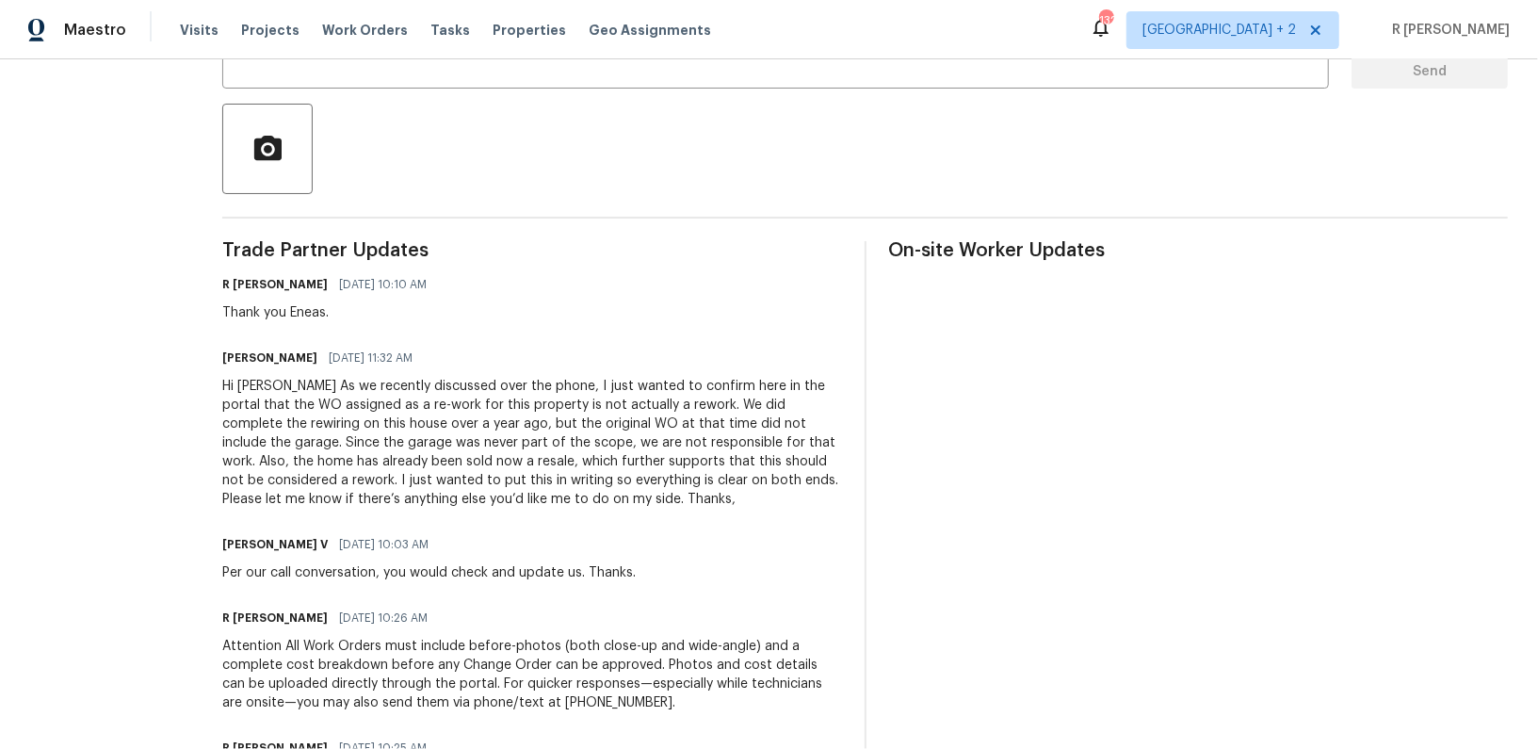
click at [391, 393] on div "Hi Divya As we recently discussed over the phone, I just wanted to confirm here…" at bounding box center [532, 443] width 620 height 132
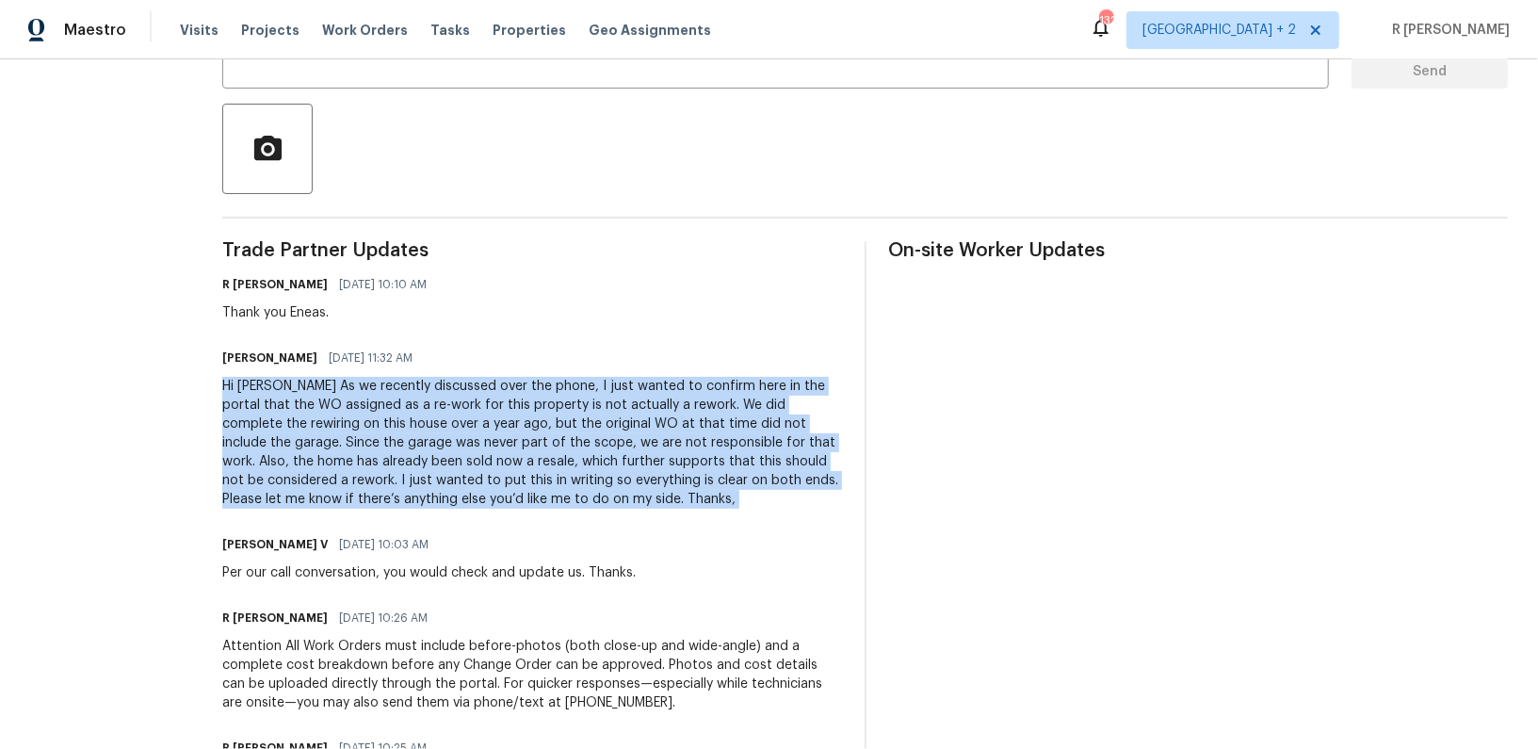
click at [391, 393] on div "Hi Divya As we recently discussed over the phone, I just wanted to confirm here…" at bounding box center [532, 443] width 620 height 132
copy div "Hi Divya As we recently discussed over the phone, I just wanted to confirm here…"
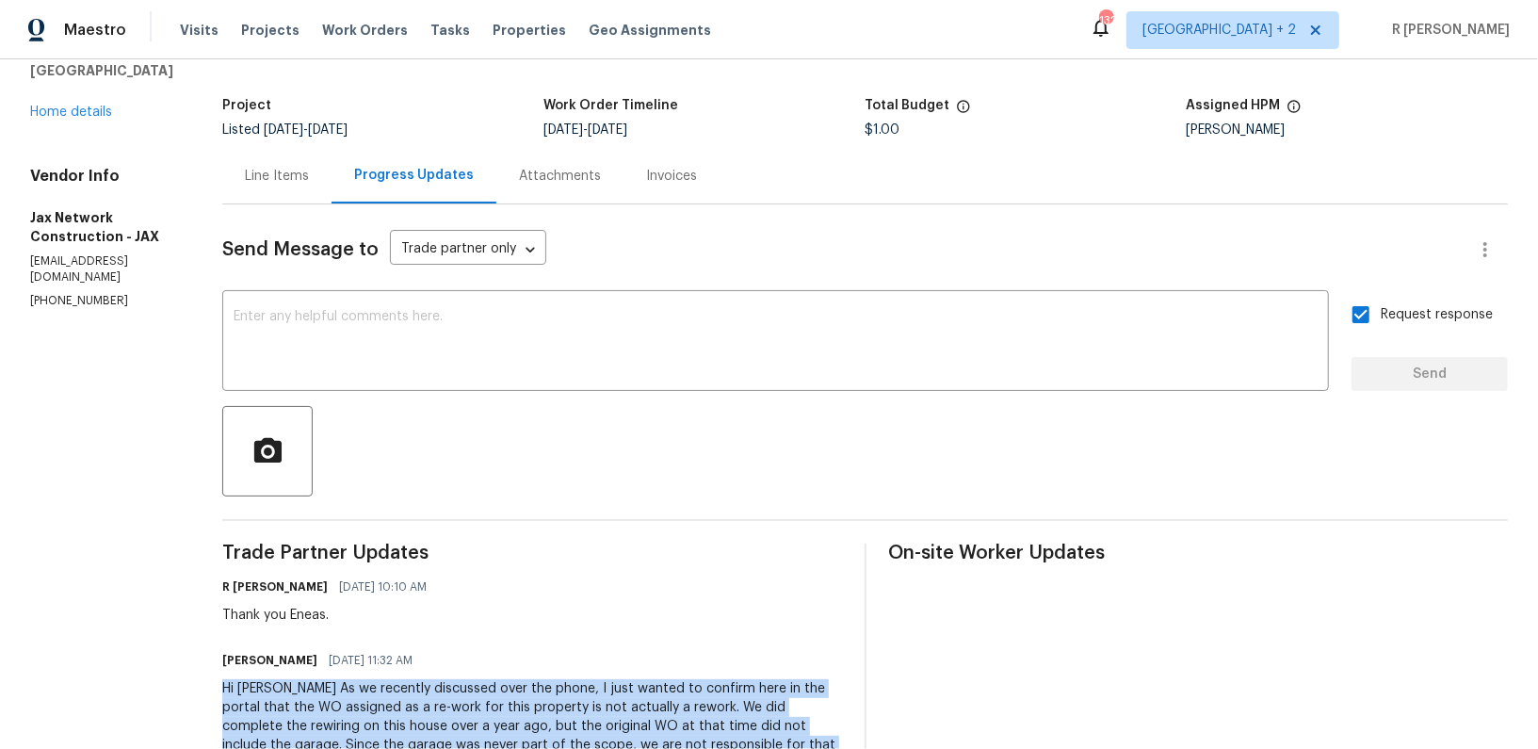
scroll to position [0, 0]
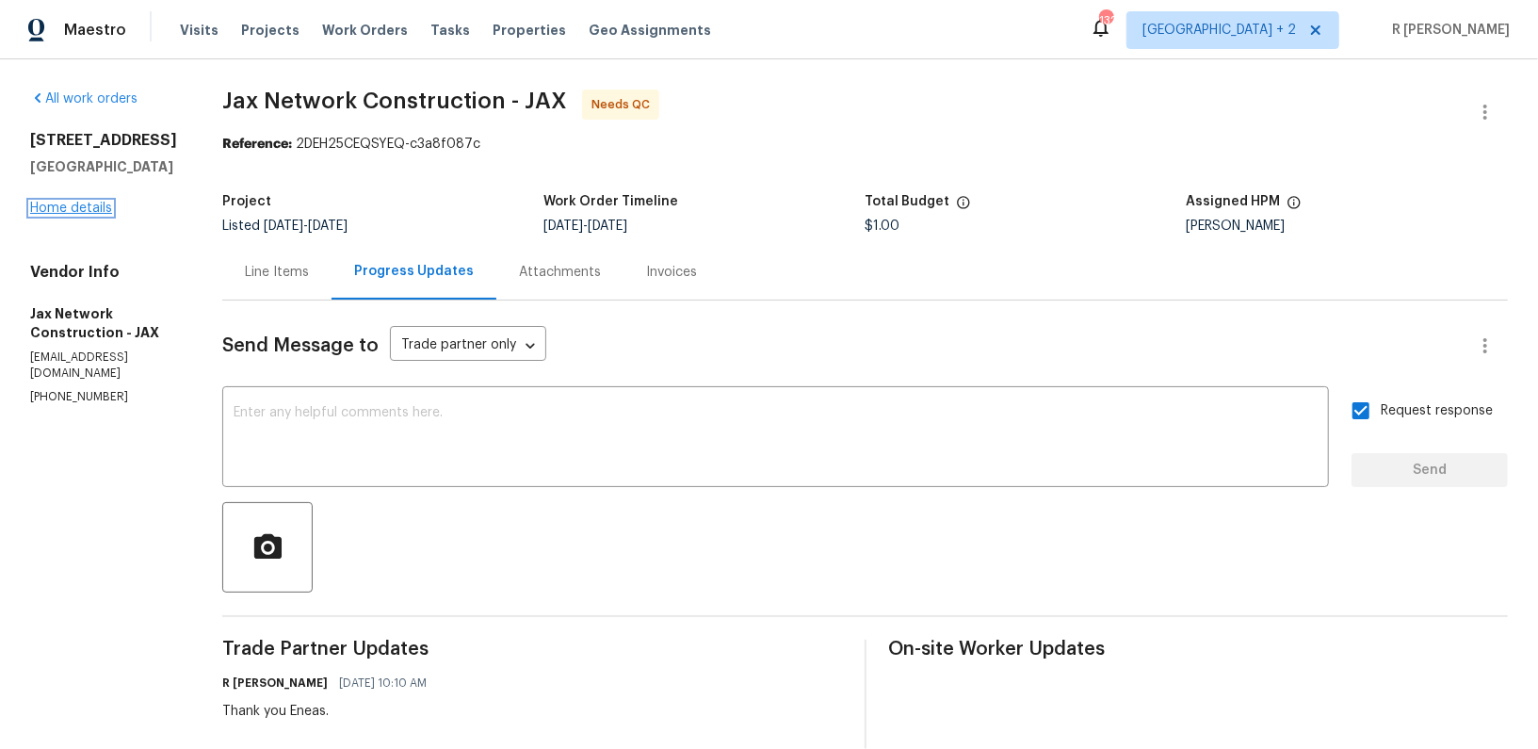
click at [68, 202] on link "Home details" at bounding box center [71, 208] width 82 height 13
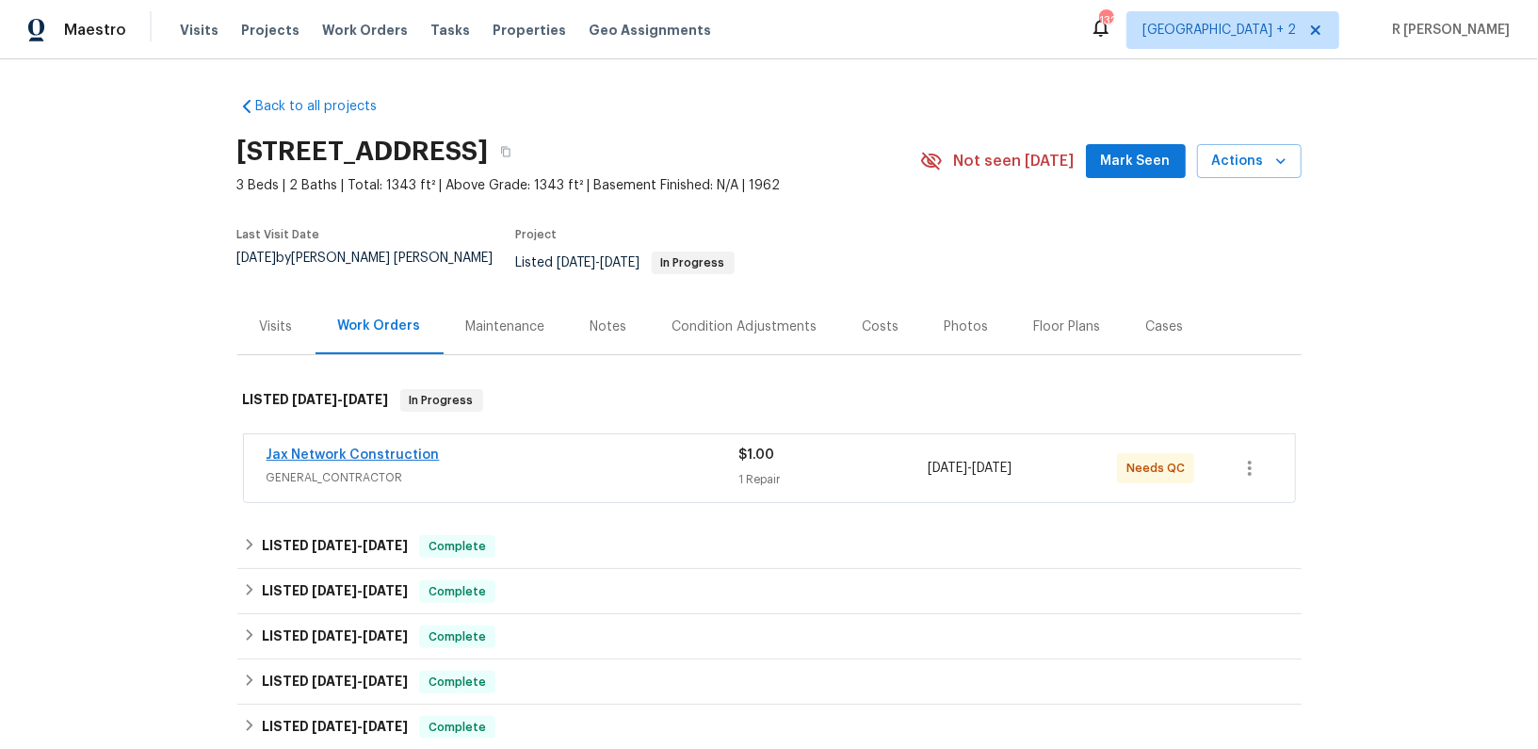
drag, startPoint x: 458, startPoint y: 438, endPoint x: 284, endPoint y: 438, distance: 174.3
click at [284, 446] on div "Jax Network Construction" at bounding box center [503, 457] width 473 height 23
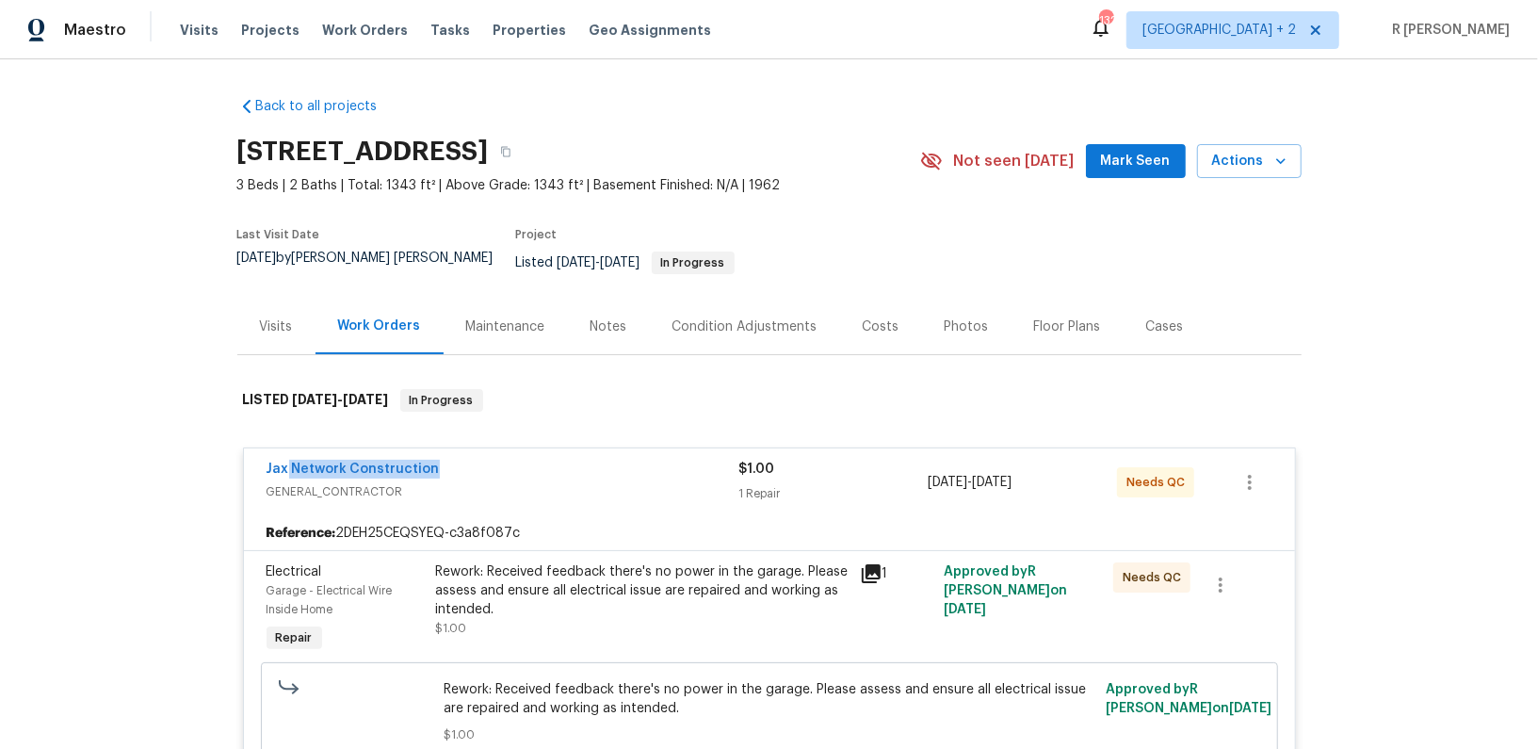
click at [443, 460] on div "Jax Network Construction" at bounding box center [503, 471] width 473 height 23
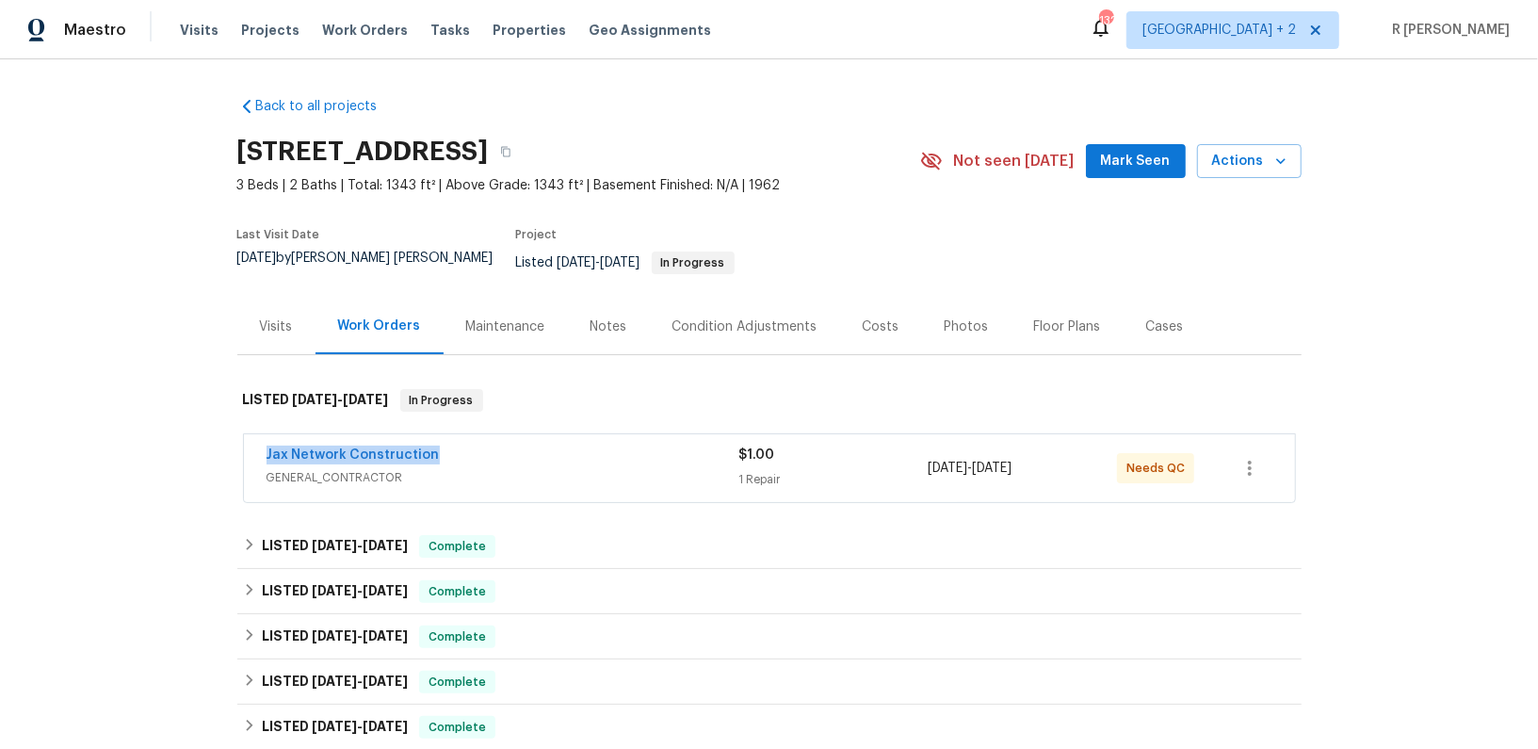
drag, startPoint x: 443, startPoint y: 434, endPoint x: 0, endPoint y: 381, distance: 445.8
click at [0, 381] on div "Back to all projects 3686 Smithfield St, Jacksonville, FL 32217 3 Beds | 2 Bath…" at bounding box center [769, 403] width 1538 height 689
copy link "Jax Network Construction"
